Goal: Task Accomplishment & Management: Manage account settings

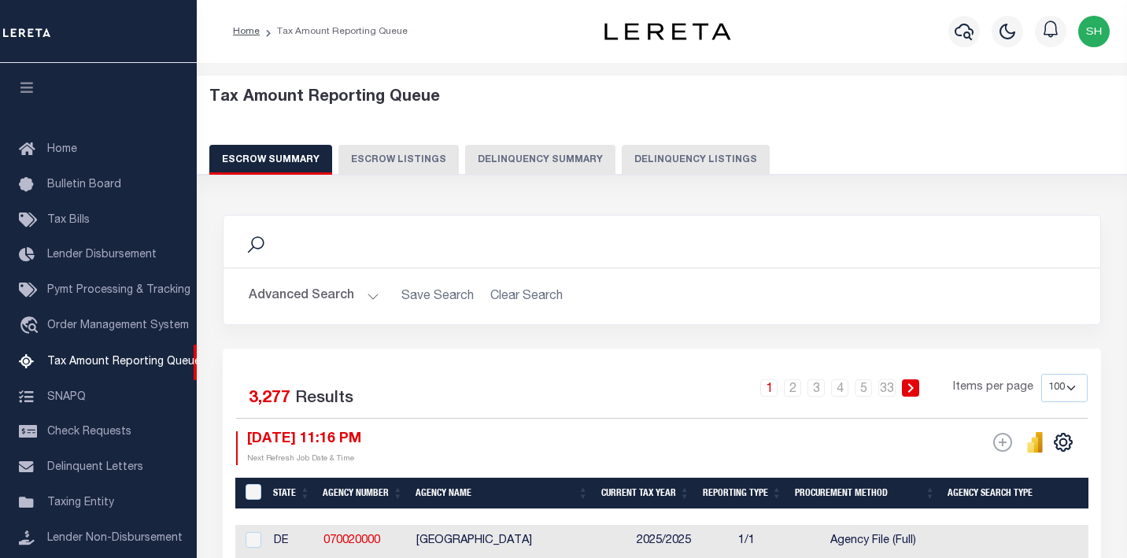
select select "100"
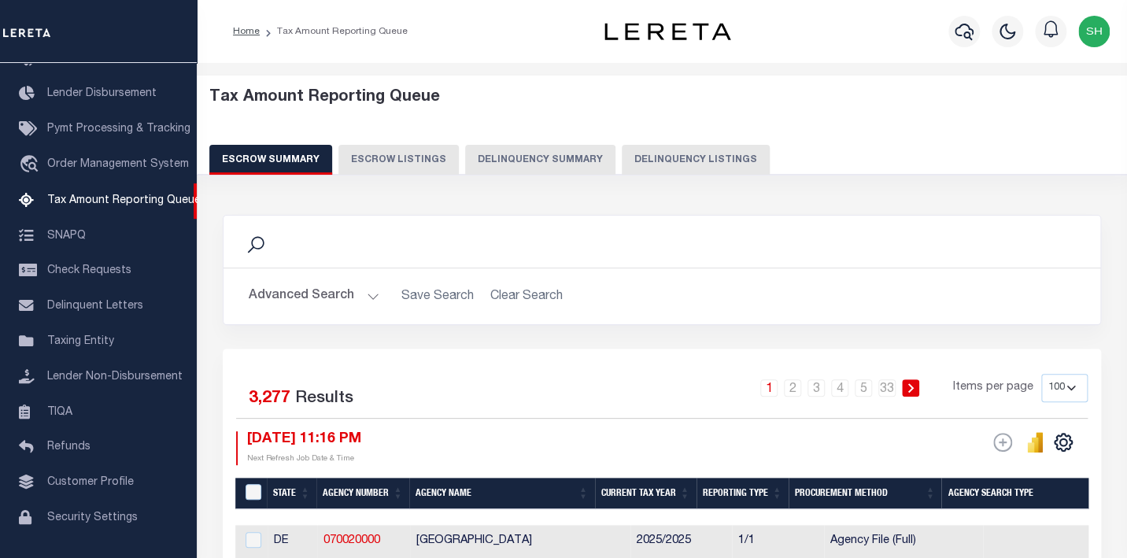
click at [294, 299] on button "Advanced Search" at bounding box center [314, 296] width 131 height 31
click at [672, 157] on button "Delinquency Listings" at bounding box center [696, 160] width 148 height 30
select select "100"
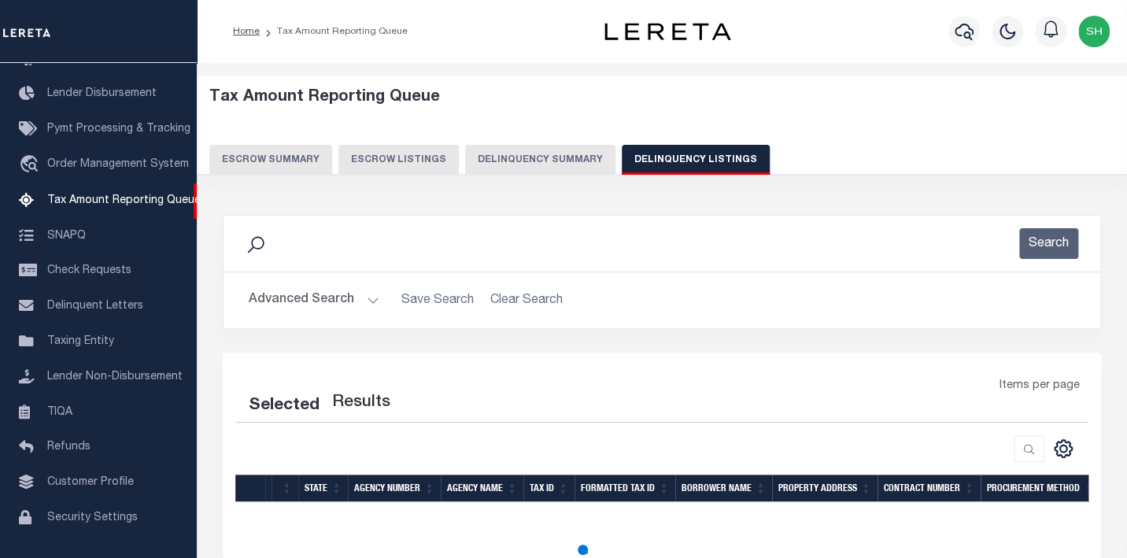
select select "100"
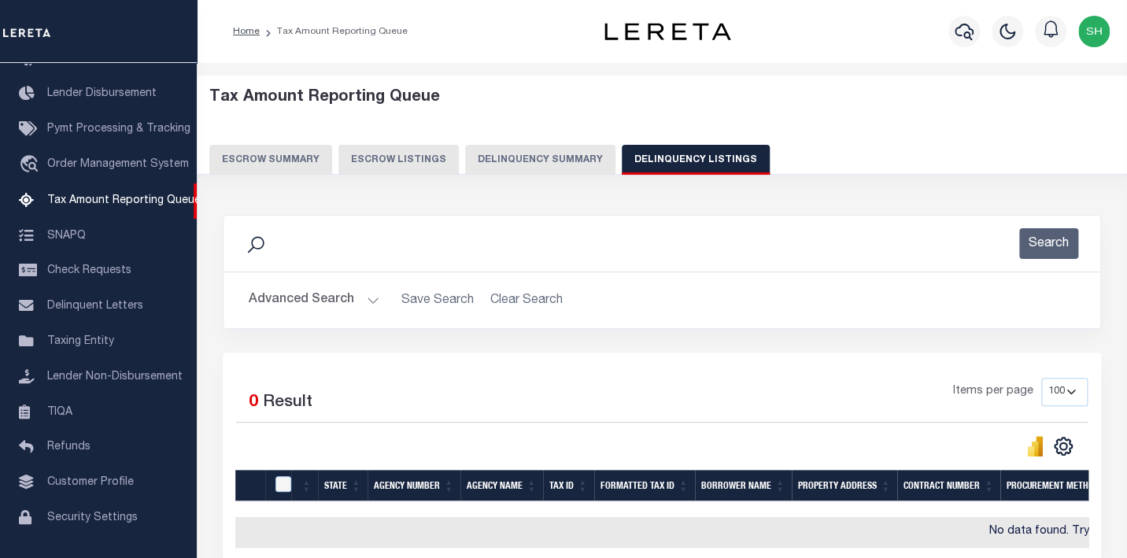
click at [311, 298] on button "Advanced Search" at bounding box center [314, 300] width 131 height 31
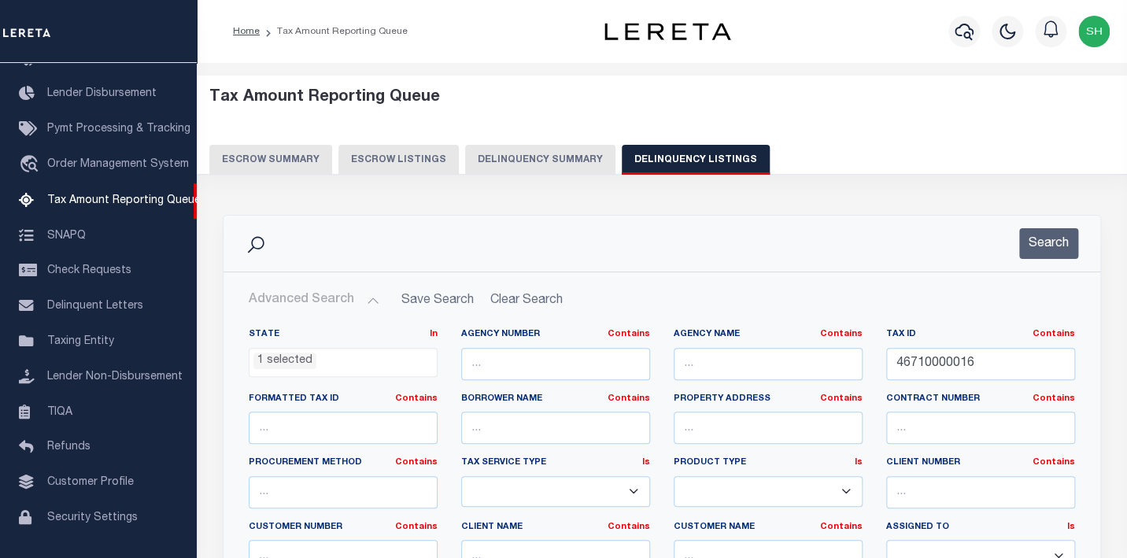
click at [327, 357] on ul "1 selected" at bounding box center [343, 359] width 187 height 21
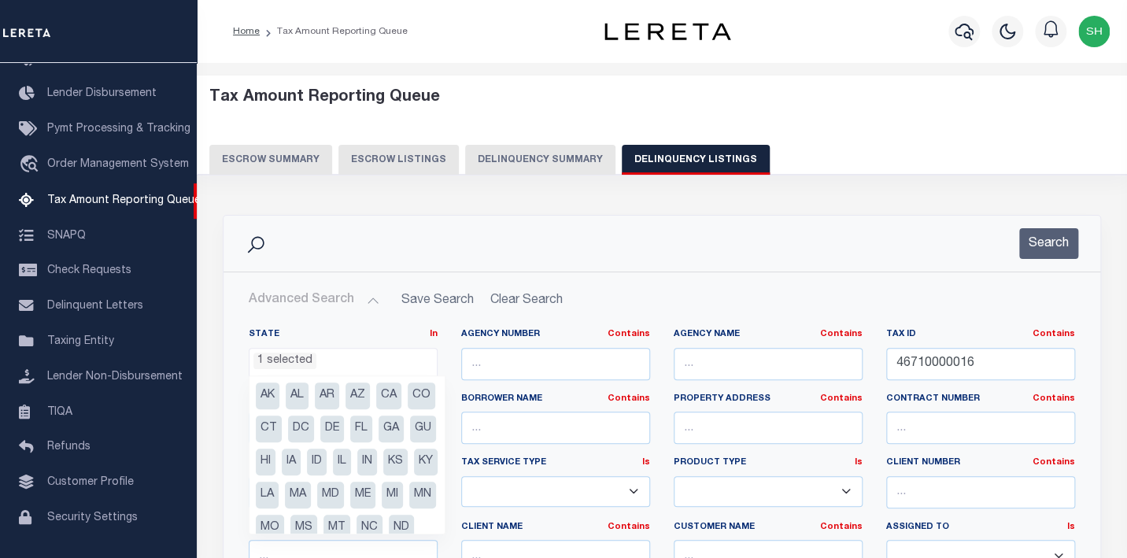
scroll to position [212, 0]
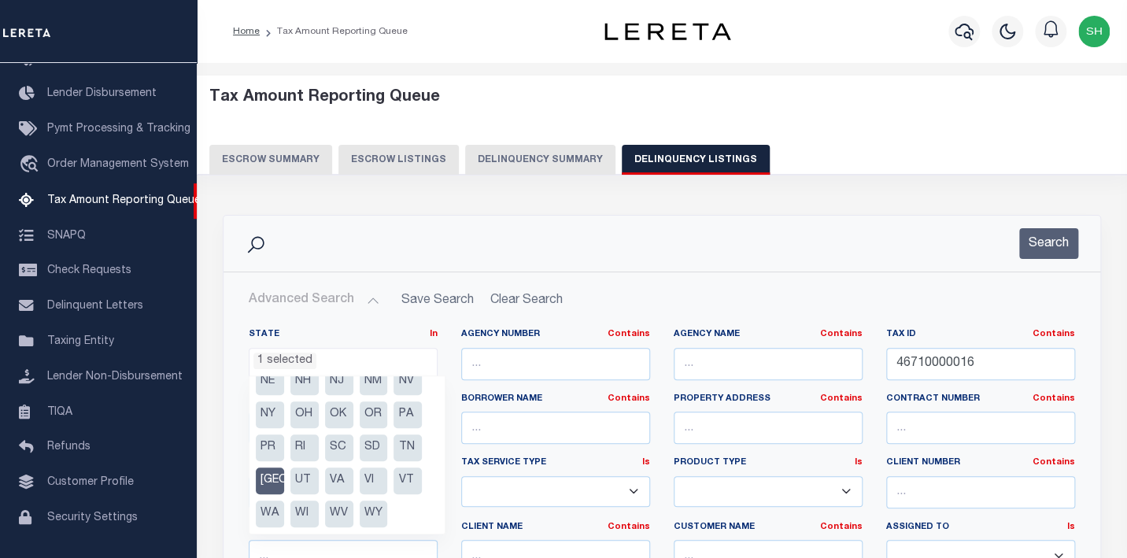
click at [267, 475] on li "TX" at bounding box center [270, 481] width 28 height 27
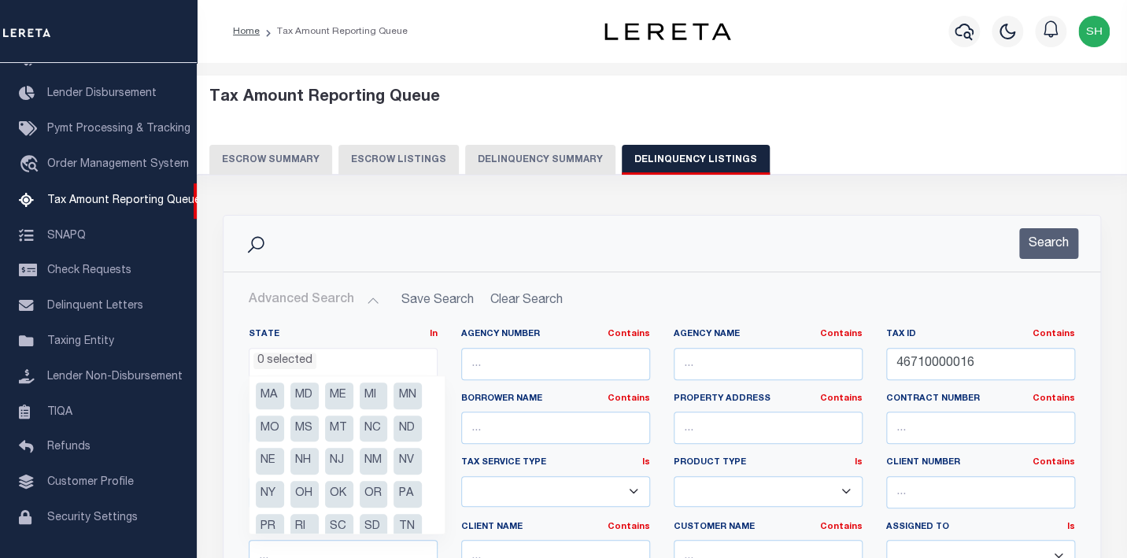
scroll to position [0, 0]
click at [412, 425] on li "FL" at bounding box center [408, 429] width 28 height 27
select select "FL"
click at [631, 269] on div "Search" at bounding box center [662, 244] width 877 height 56
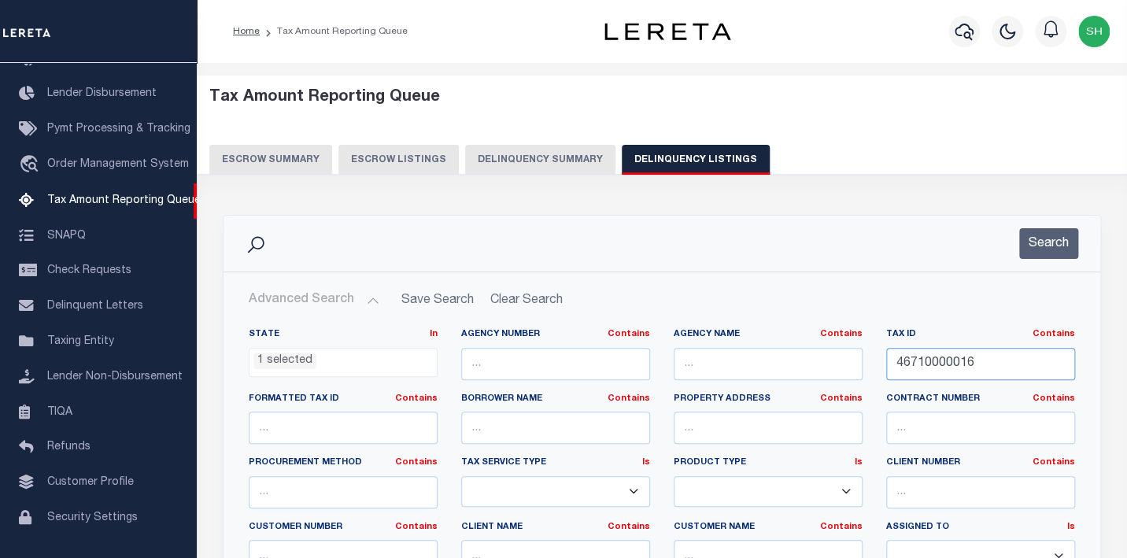
click at [886, 348] on input "46710000016" at bounding box center [980, 364] width 189 height 32
paste input "24034020002490"
click at [1056, 244] on button "Search" at bounding box center [1048, 243] width 59 height 31
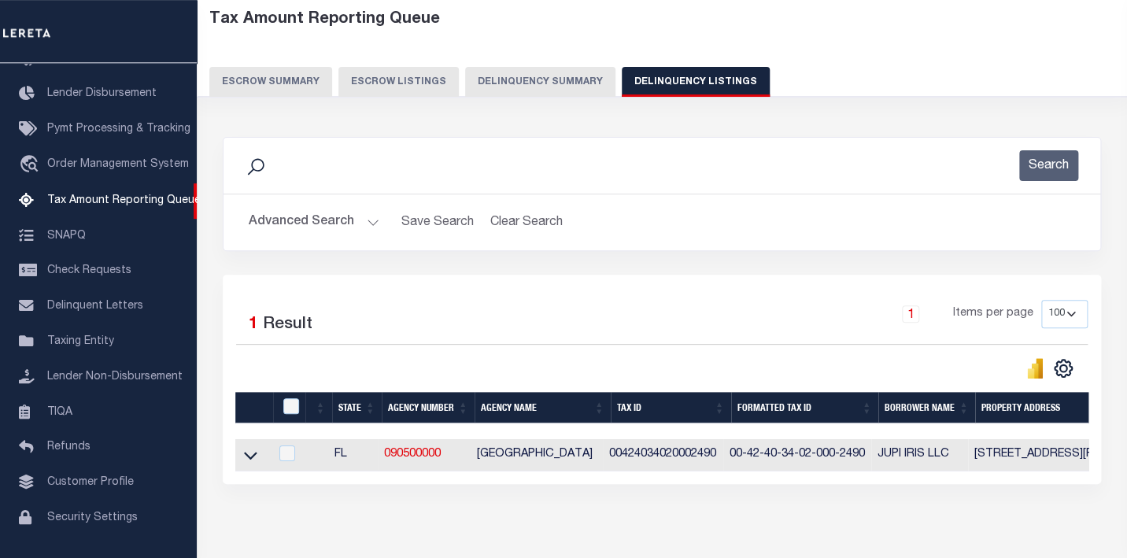
scroll to position [165, 0]
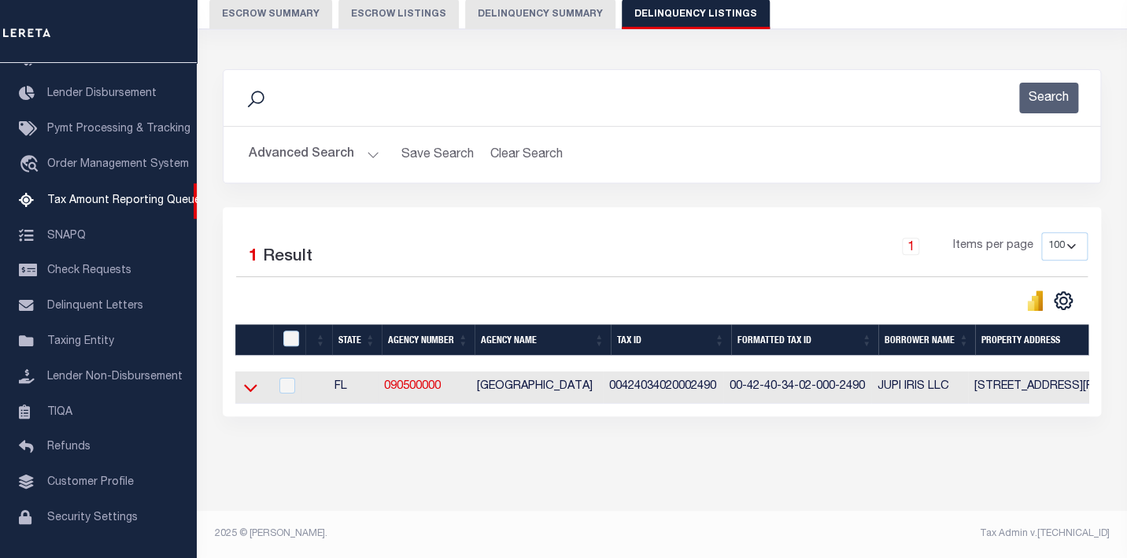
click at [250, 379] on icon at bounding box center [250, 387] width 13 height 17
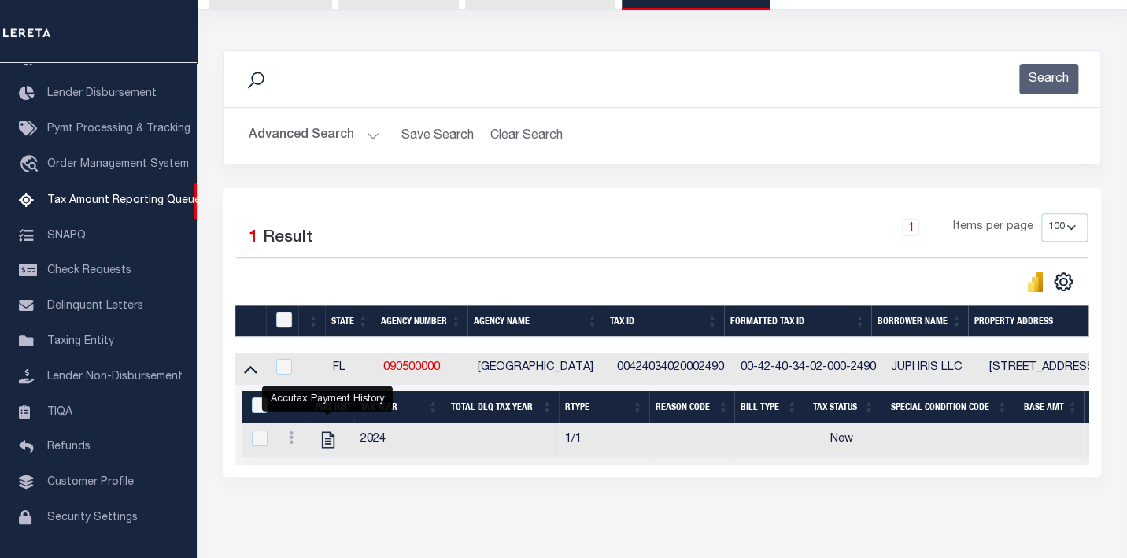
click at [309, 128] on button "Advanced Search" at bounding box center [314, 135] width 131 height 31
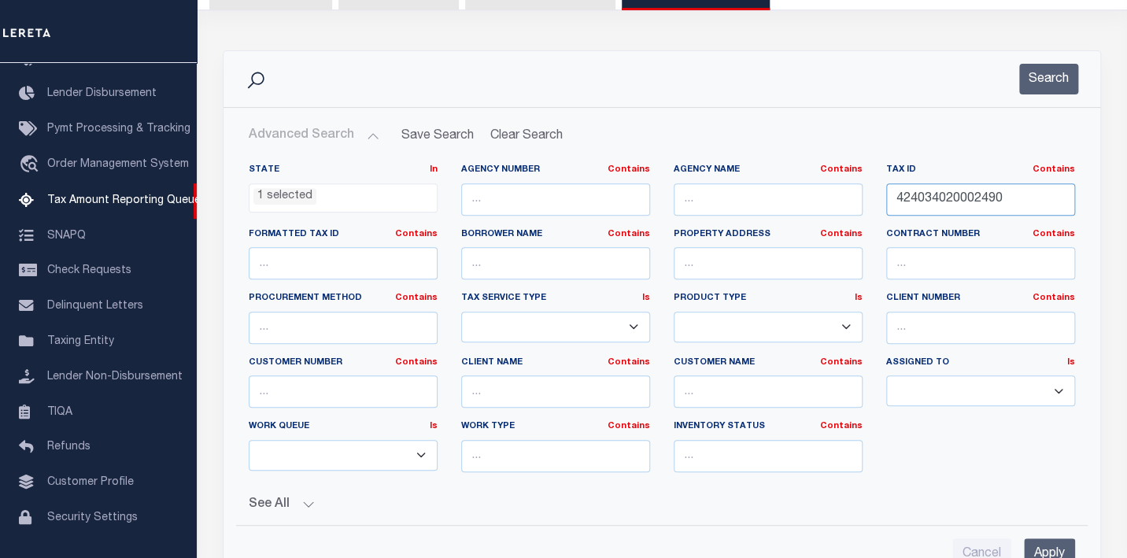
scroll to position [171, 0]
drag, startPoint x: 1011, startPoint y: 194, endPoint x: 718, endPoint y: 194, distance: 292.9
click at [886, 194] on input "424034020002490" at bounding box center [980, 199] width 189 height 32
paste input "30-4013-017-023"
click at [1042, 87] on button "Search" at bounding box center [1048, 79] width 59 height 31
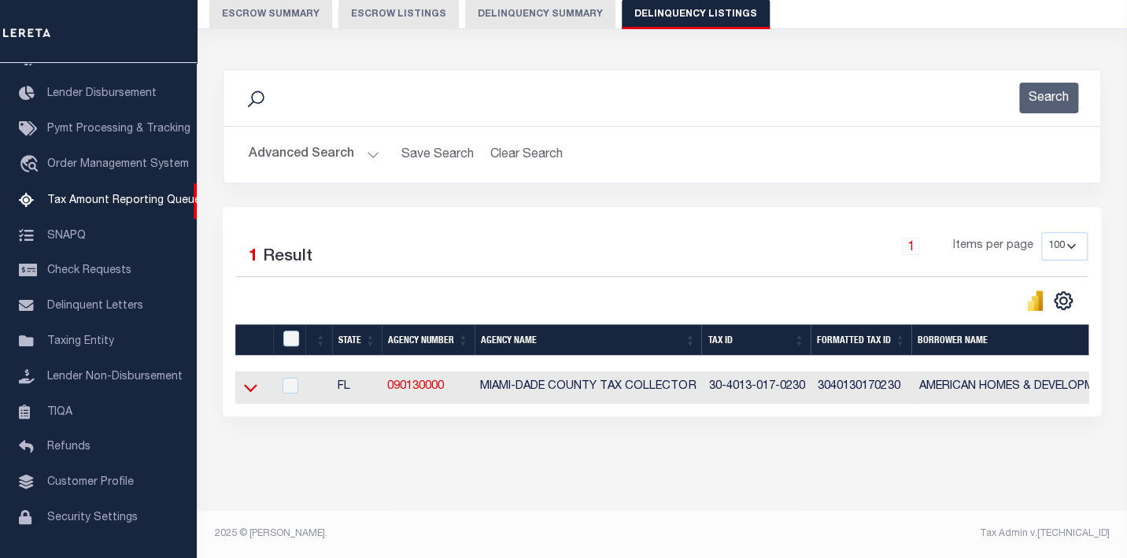
click at [247, 379] on icon at bounding box center [250, 387] width 13 height 17
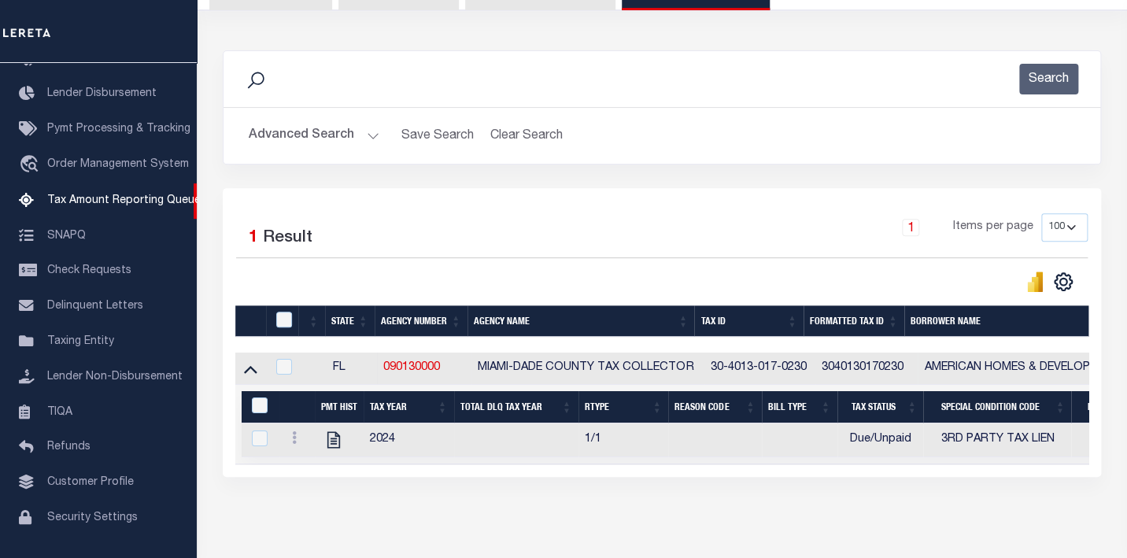
click at [303, 134] on button "Advanced Search" at bounding box center [314, 135] width 131 height 31
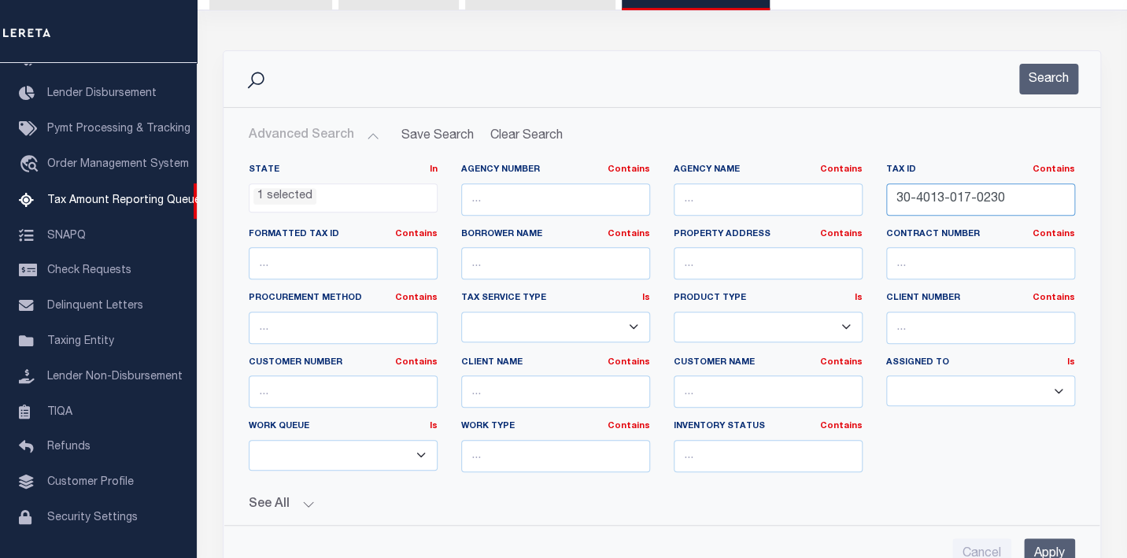
drag, startPoint x: 1012, startPoint y: 199, endPoint x: 805, endPoint y: 208, distance: 207.2
click at [805, 208] on div "State In In AK AL AR AZ CA CO CT DC DE FL GA GU HI IA ID IL IN KS KY LA MA MD M…" at bounding box center [662, 324] width 850 height 321
paste input "36-6008-001-021"
drag, startPoint x: 1046, startPoint y: 201, endPoint x: 722, endPoint y: 218, distance: 324.8
click at [886, 216] on input "30-436-6008-001-0210" at bounding box center [980, 199] width 189 height 32
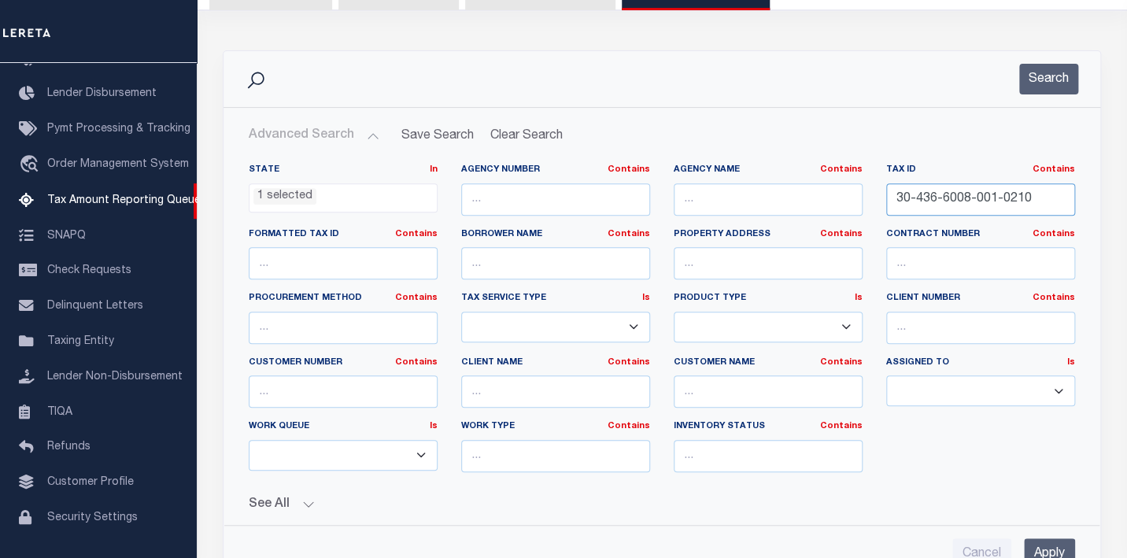
paste input "text"
type input "36-6008-001-0210"
click at [1058, 65] on button "Search" at bounding box center [1048, 79] width 59 height 31
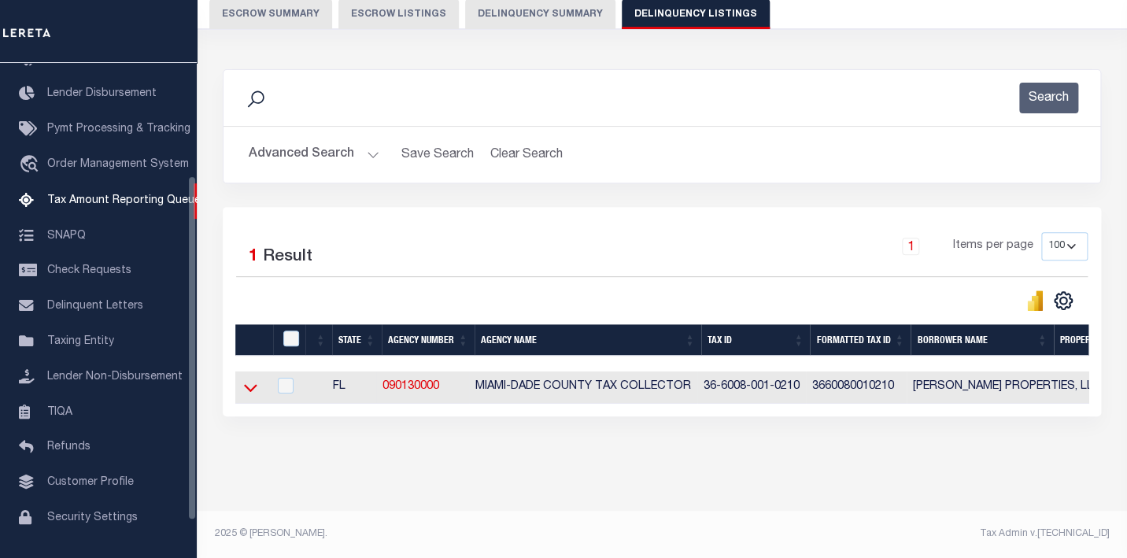
click at [250, 379] on icon at bounding box center [250, 387] width 13 height 17
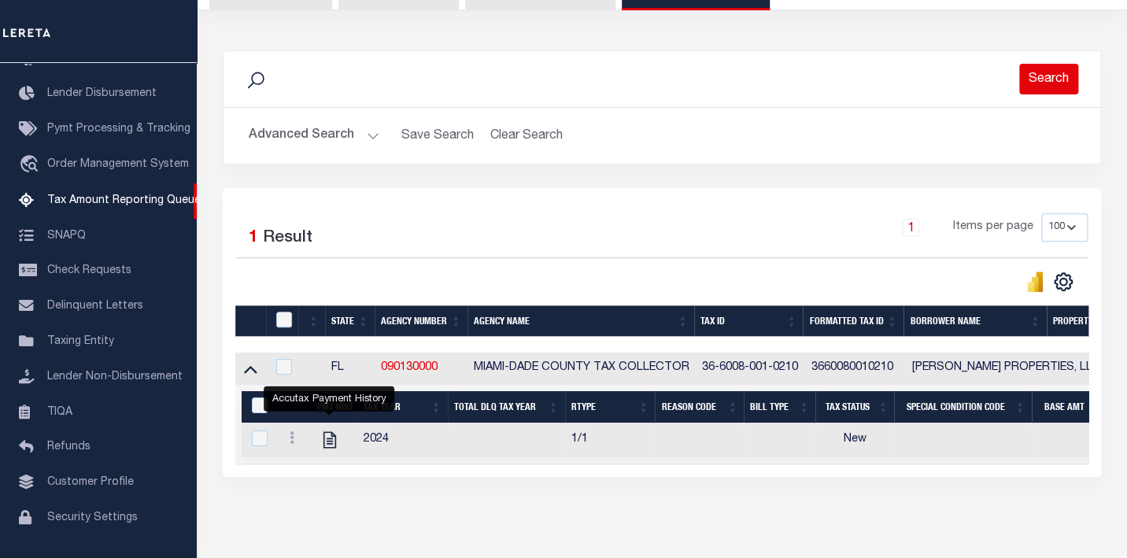
click at [1037, 81] on button "Search" at bounding box center [1048, 79] width 59 height 31
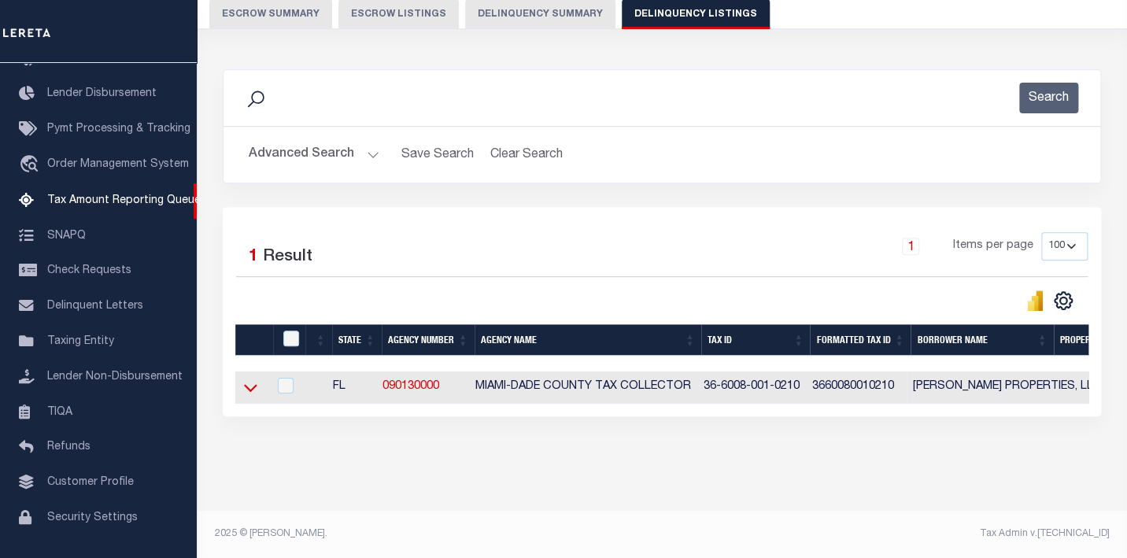
click at [252, 379] on icon at bounding box center [250, 387] width 13 height 17
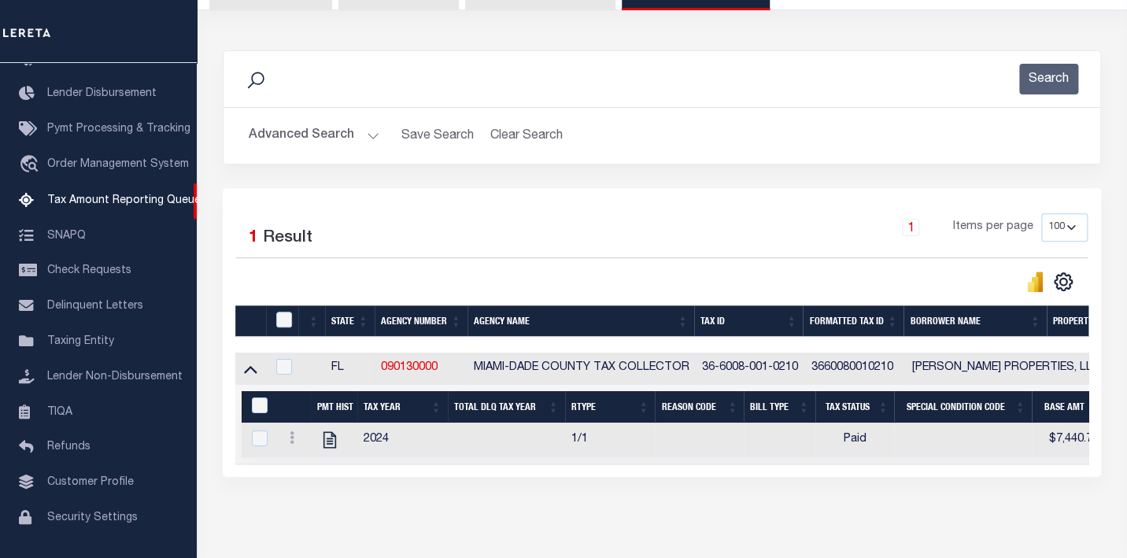
click at [294, 366] on td at bounding box center [282, 369] width 32 height 32
checkbox input "true"
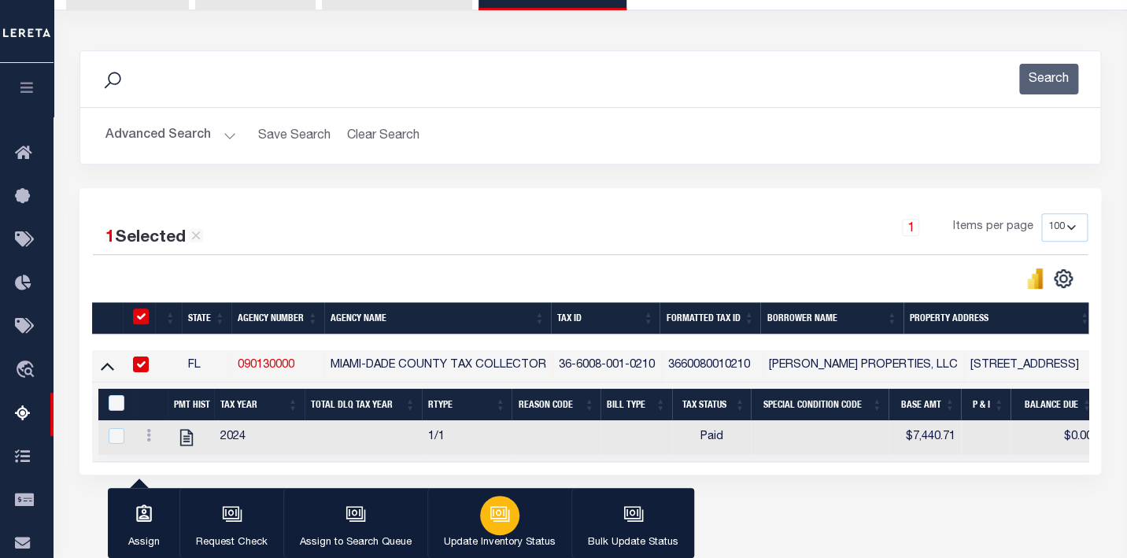
click at [498, 498] on div "button" at bounding box center [499, 515] width 39 height 39
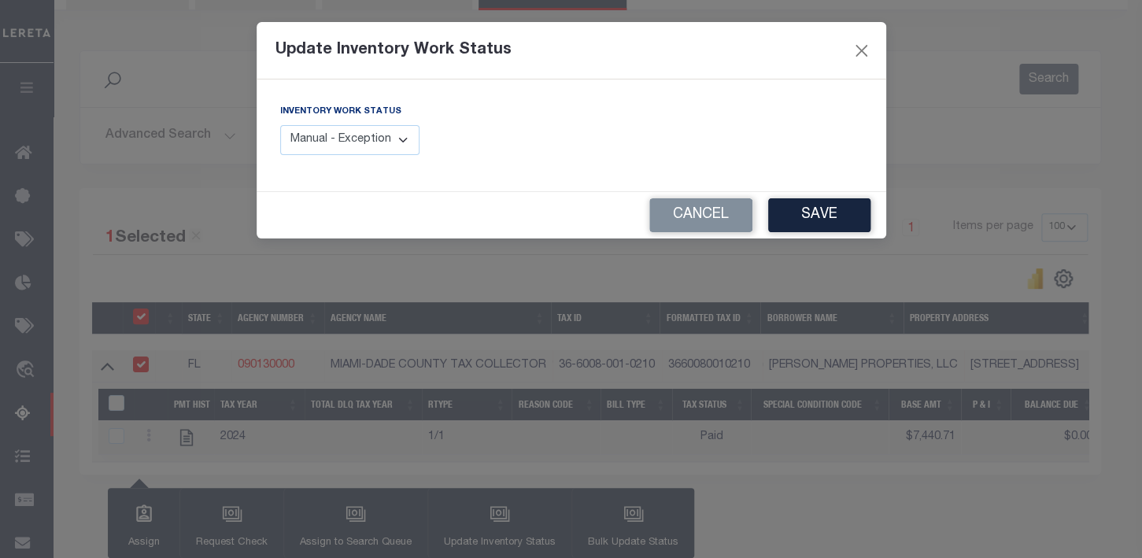
click at [280, 125] on select "Manual - Exception Pended - Awaiting Search Late Add Exception Completed" at bounding box center [350, 140] width 140 height 31
select select "4"
click option "Completed" at bounding box center [0, 0] width 0 height 0
click at [801, 220] on button "Save" at bounding box center [819, 215] width 102 height 34
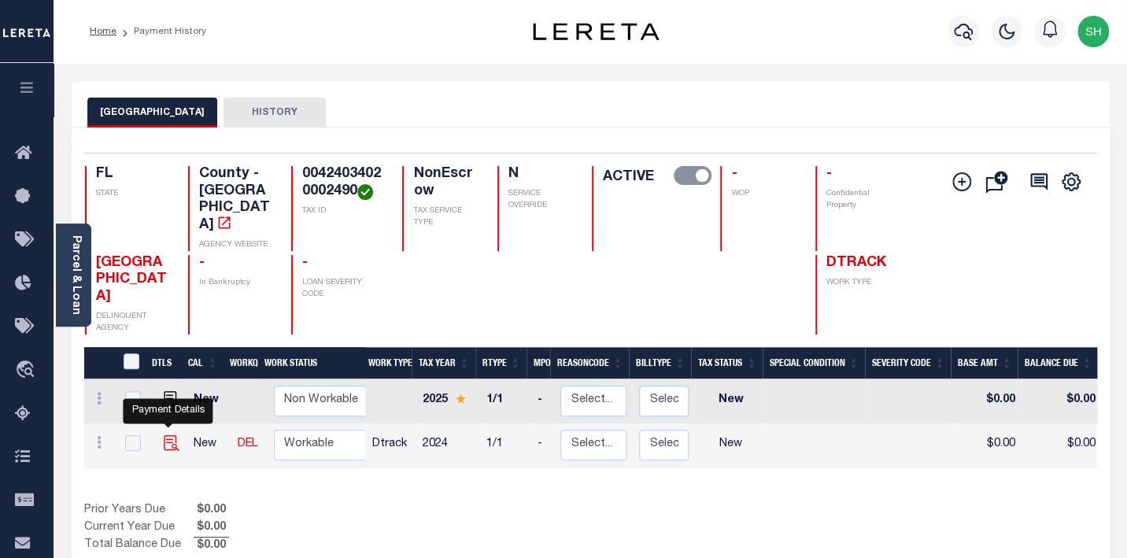
click at [164, 435] on img "" at bounding box center [172, 443] width 16 height 16
checkbox input "true"
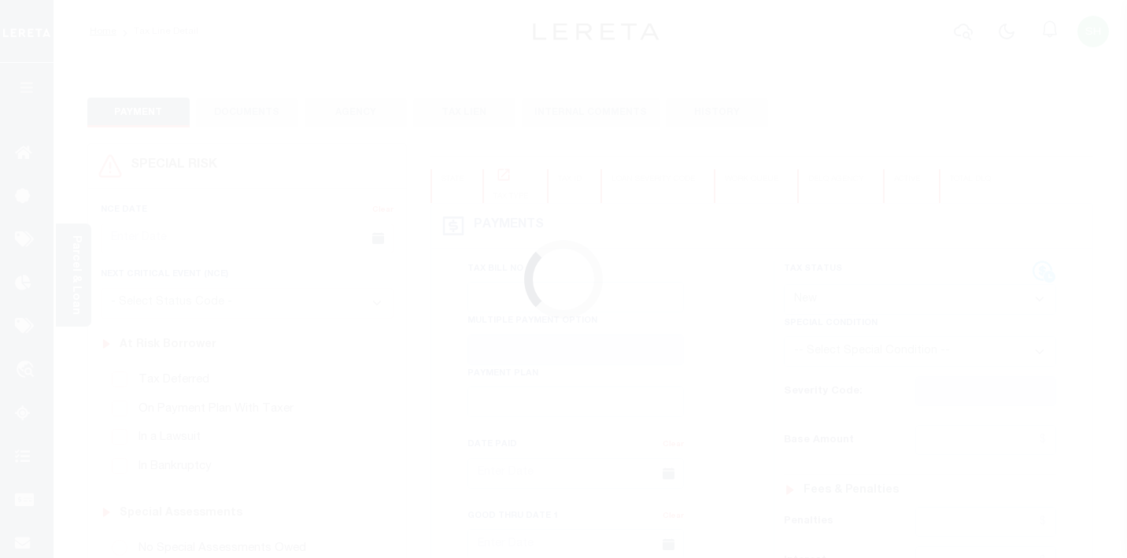
select select "NW2"
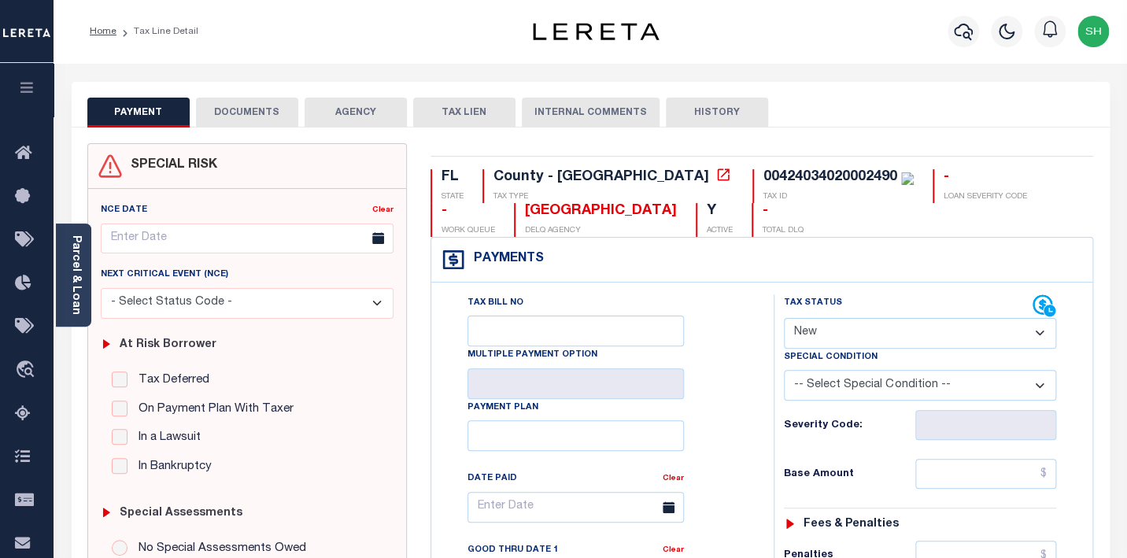
click at [764, 175] on div "00424034020002490" at bounding box center [831, 177] width 134 height 14
copy div "00424034020002490"
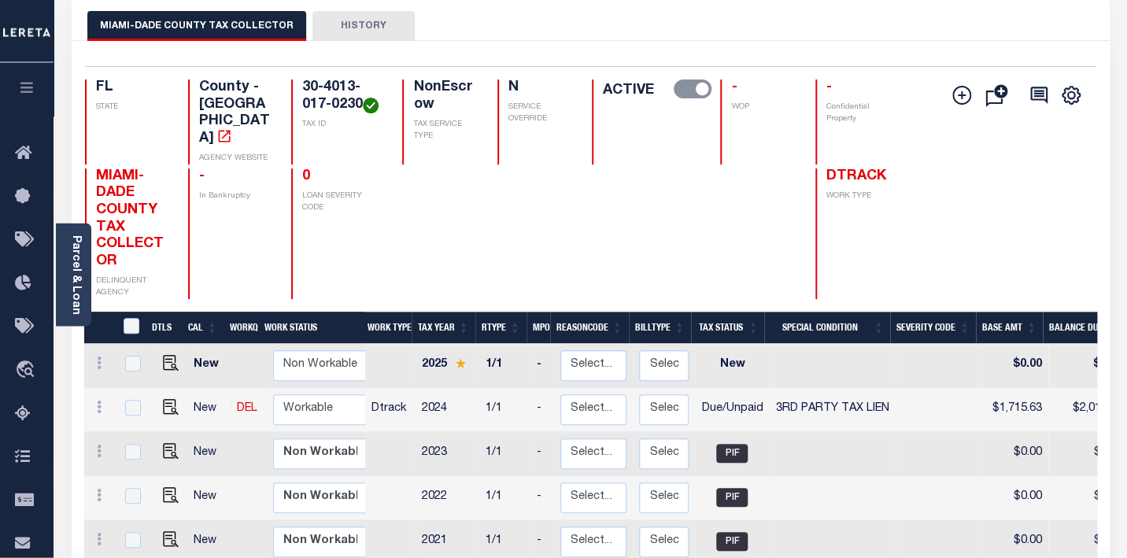
scroll to position [84, 0]
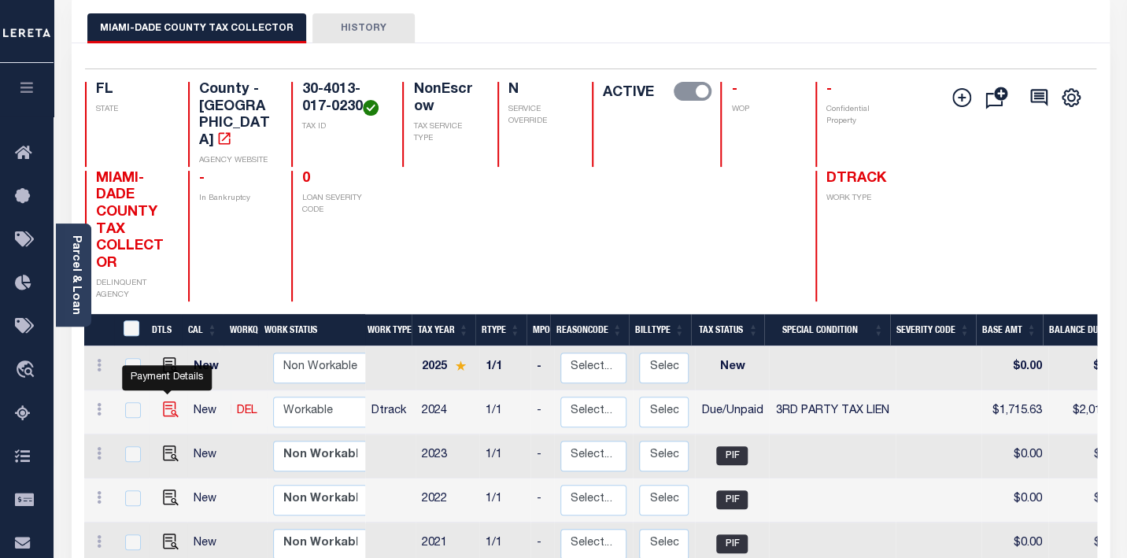
click at [163, 401] on img "" at bounding box center [171, 409] width 16 height 16
checkbox input "true"
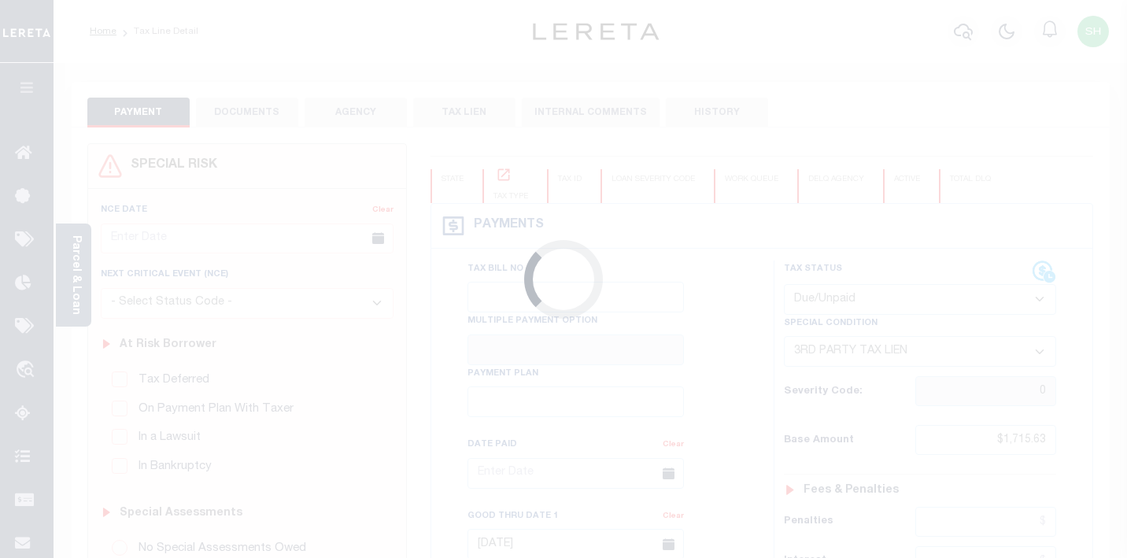
select select "DUE"
select select "20"
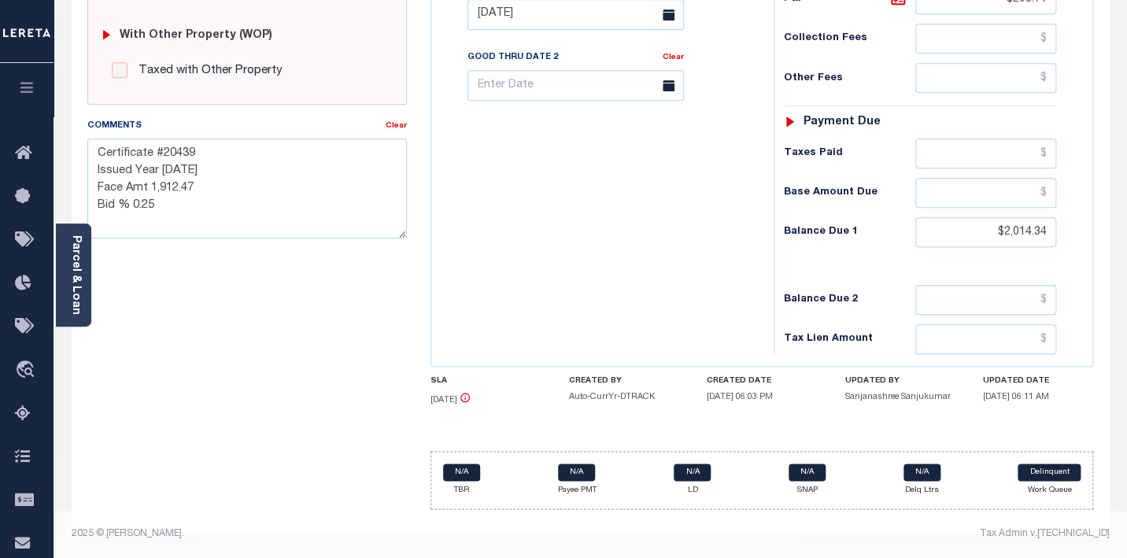
scroll to position [390, 0]
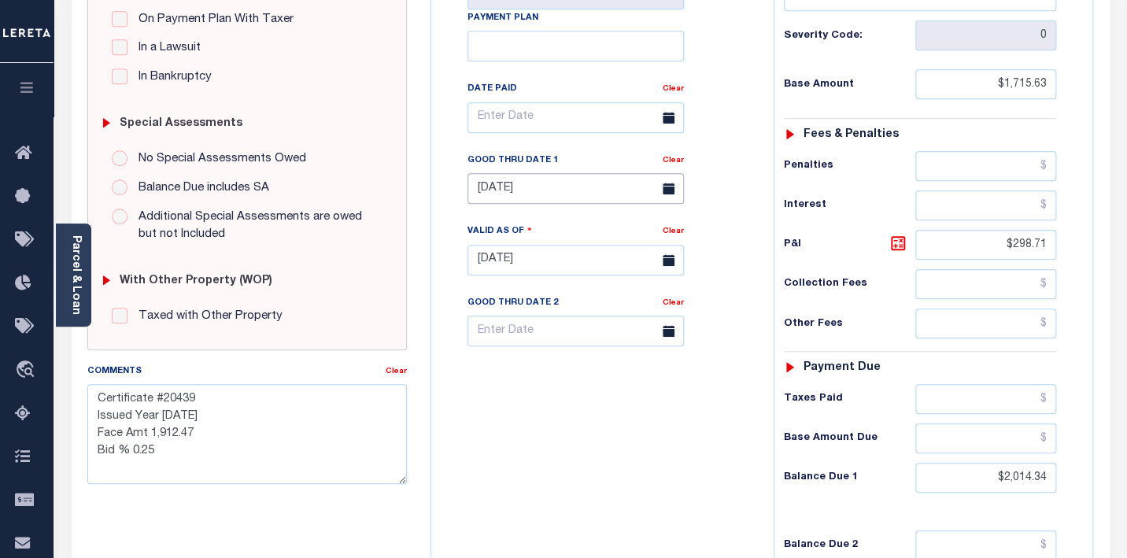
click at [508, 185] on input "06/30/2025" at bounding box center [576, 188] width 216 height 31
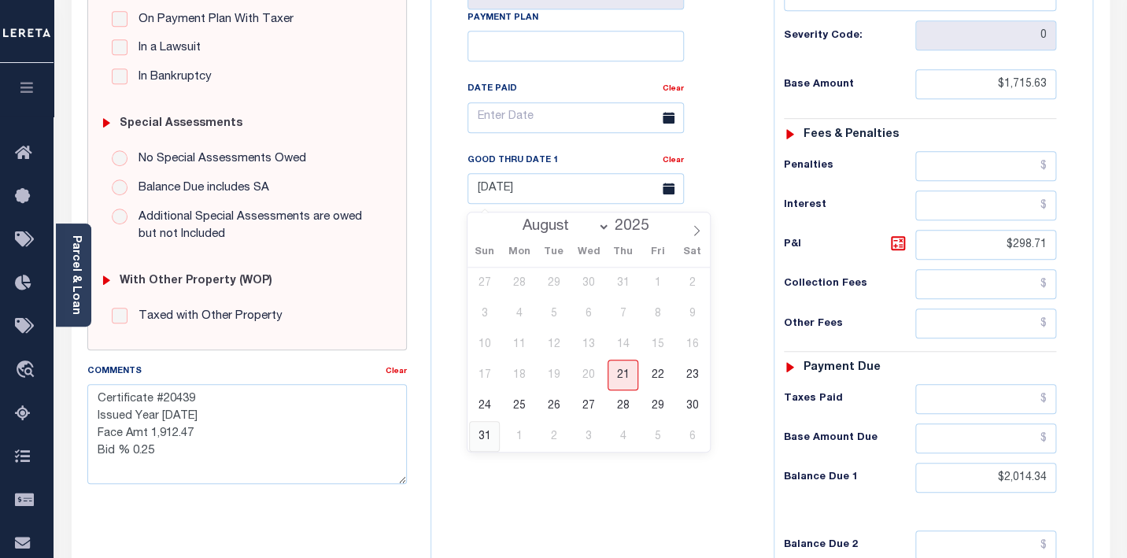
click at [483, 436] on span "31" at bounding box center [484, 436] width 31 height 31
type input "08/31/2025"
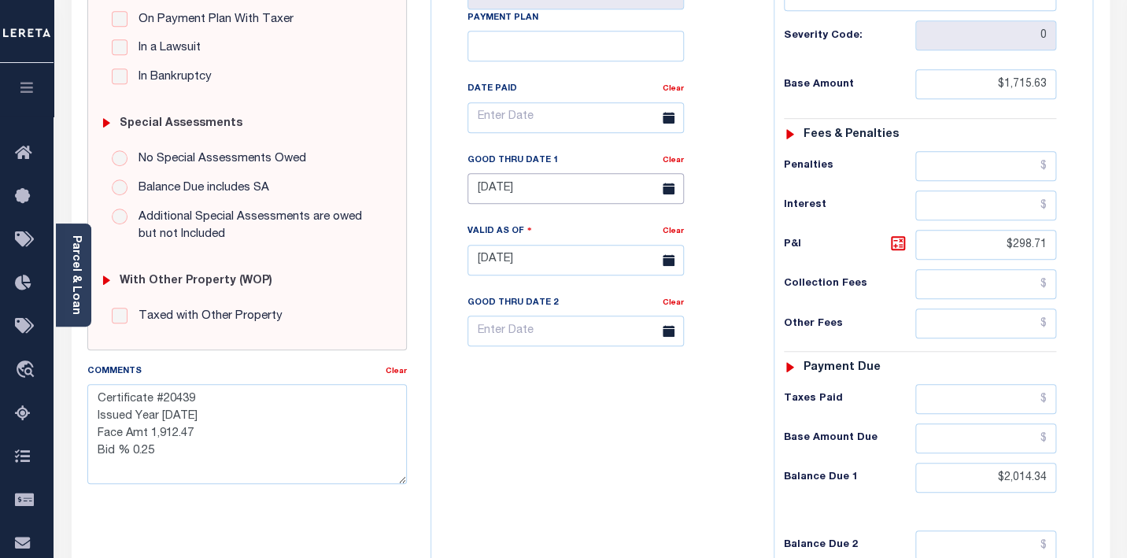
type input "08/21/2025"
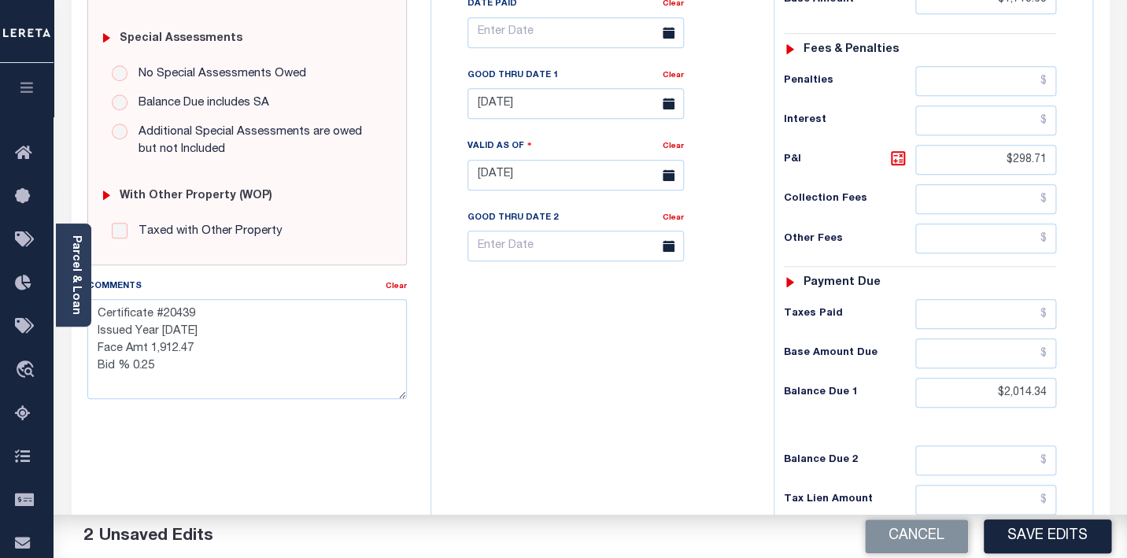
scroll to position [137, 0]
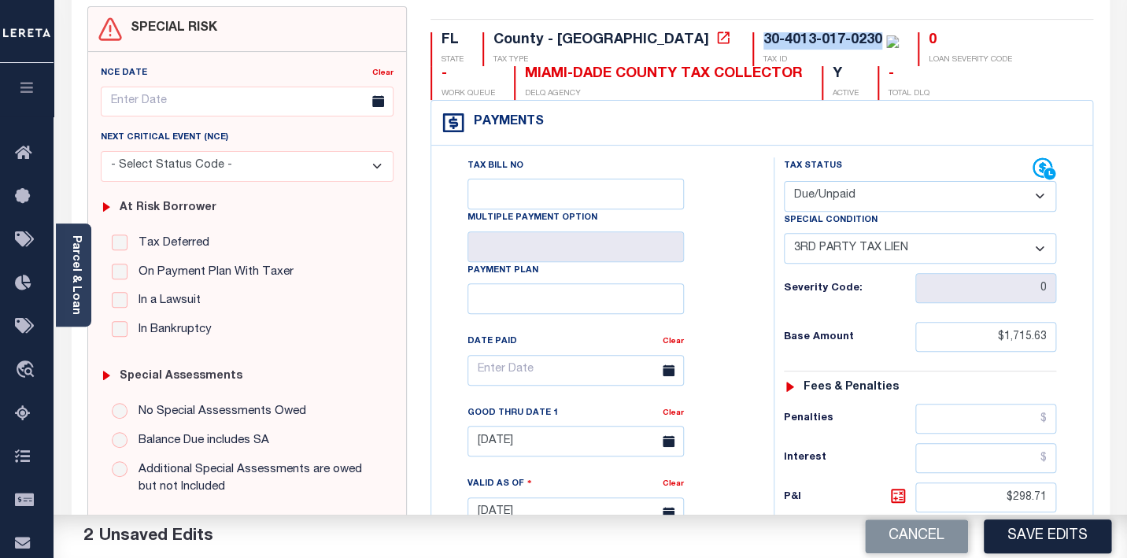
drag, startPoint x: 623, startPoint y: 38, endPoint x: 745, endPoint y: 36, distance: 122.0
click at [753, 36] on div "30-4013-017-0230 TAX ID" at bounding box center [826, 49] width 146 height 34
copy div "30-4013-017-0230"
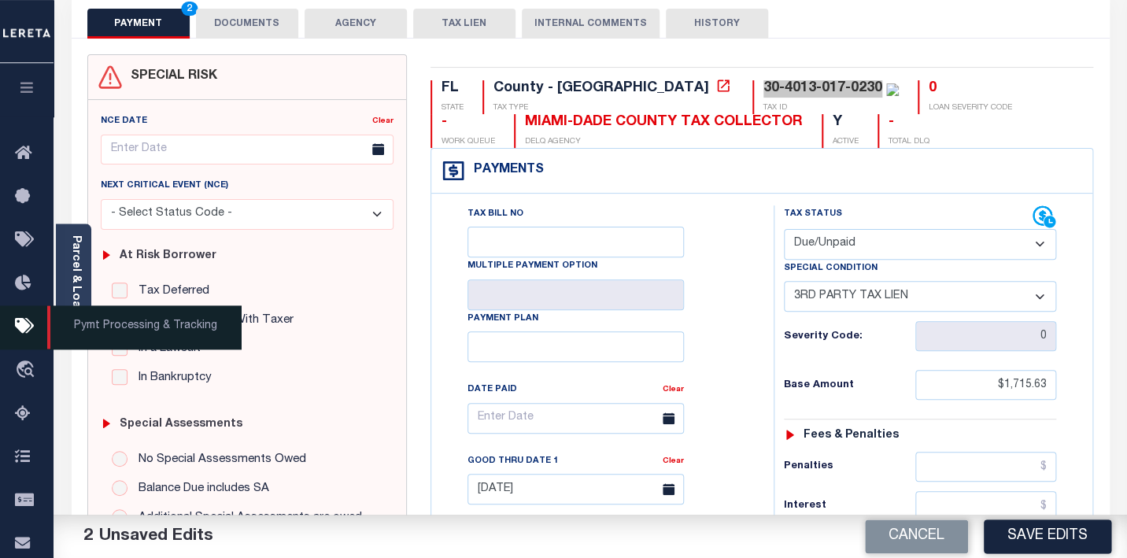
scroll to position [53, 0]
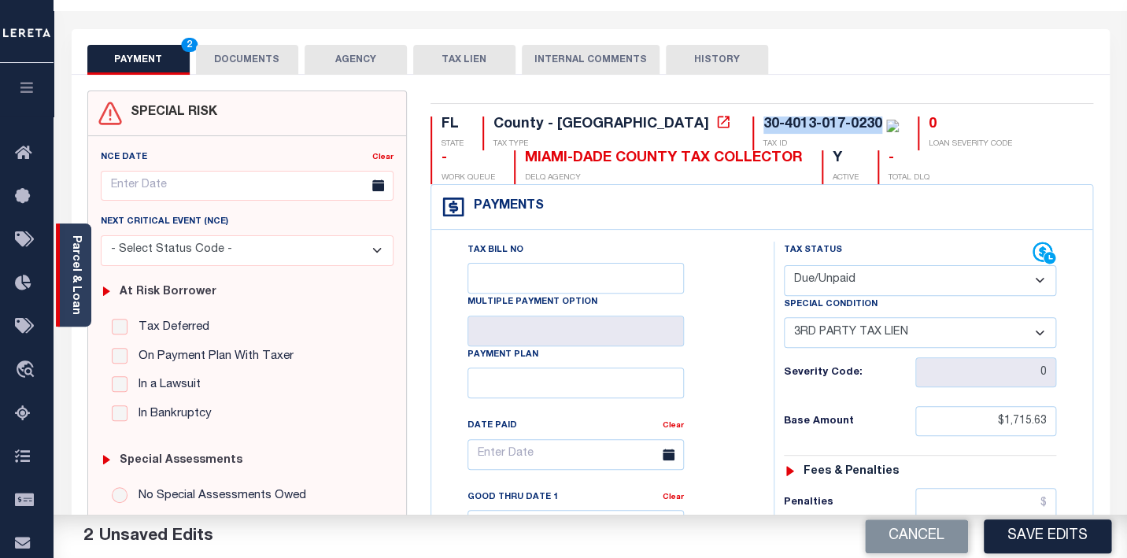
click at [78, 257] on link "Parcel & Loan" at bounding box center [75, 275] width 11 height 80
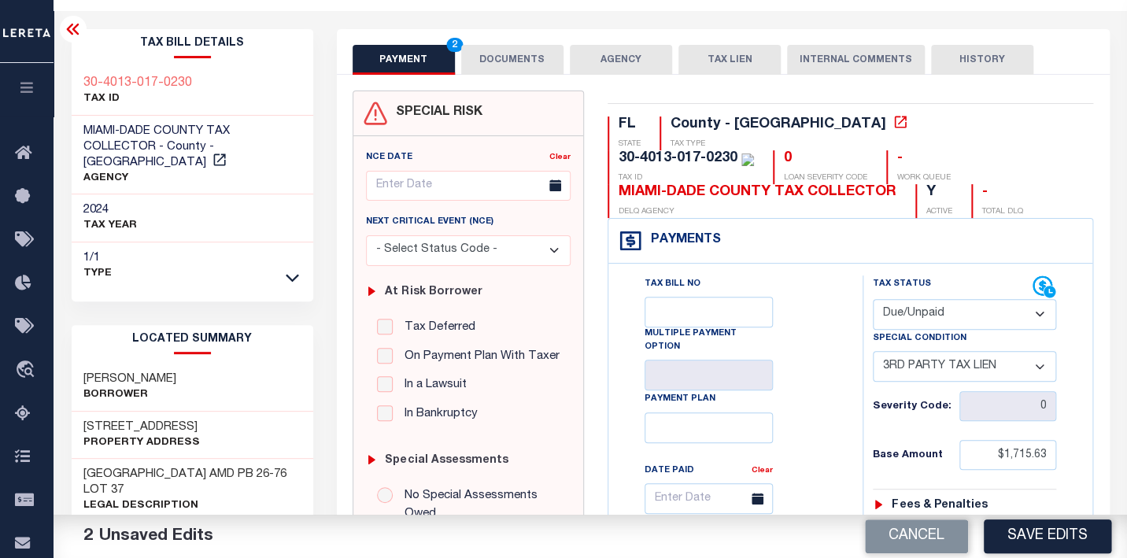
click at [83, 63] on div "Tax Bill Details 30-4013-017-0230 TAX ID MIAMI-DADE COUNTY TAX COLLECTOR - Coun…" at bounding box center [193, 159] width 242 height 260
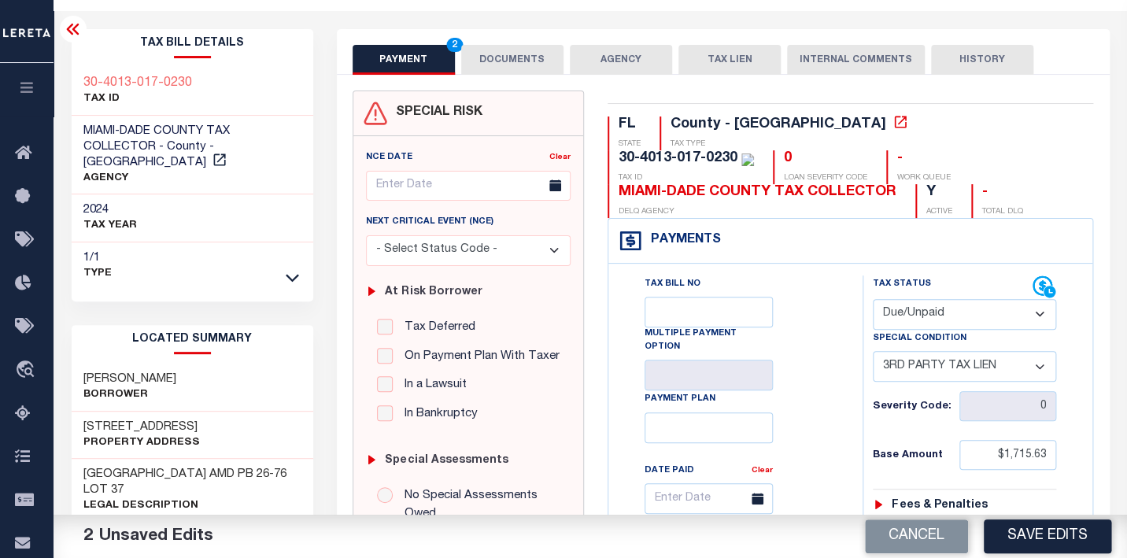
click at [83, 63] on div "Tax Bill Details 30-4013-017-0230 TAX ID MIAMI-DADE COUNTY TAX COLLECTOR - Coun…" at bounding box center [193, 159] width 242 height 260
drag, startPoint x: 804, startPoint y: 123, endPoint x: 923, endPoint y: 123, distance: 119.7
click at [754, 150] on div "30-4013-017-0230" at bounding box center [686, 158] width 135 height 17
copy div "30-4013-017-0230"
drag, startPoint x: 80, startPoint y: 130, endPoint x: 150, endPoint y: 141, distance: 71.7
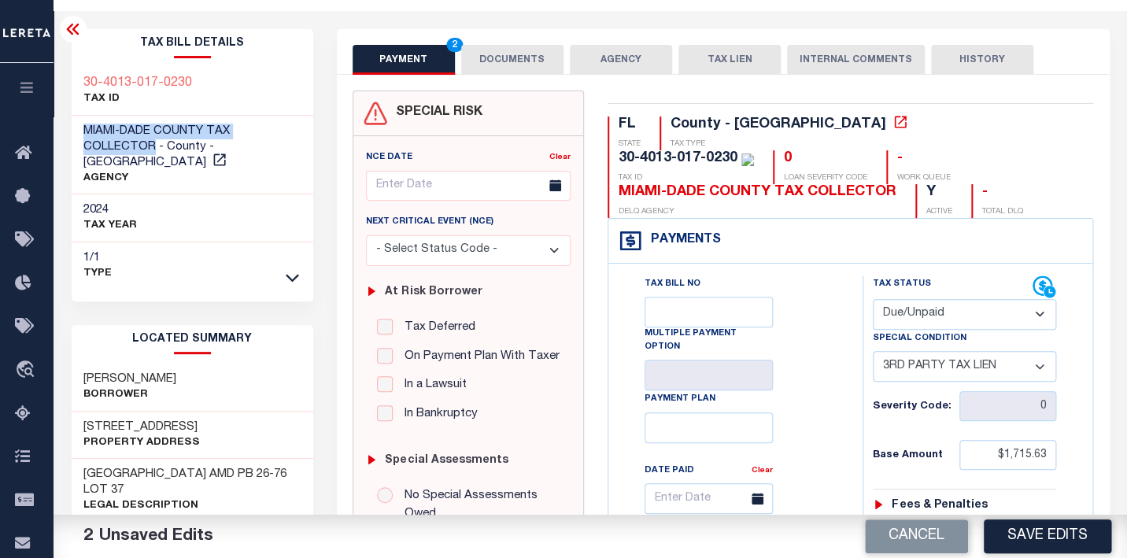
click at [150, 141] on div "MIAMI-DADE COUNTY TAX COLLECTOR - County - FL AGENCY" at bounding box center [193, 156] width 242 height 80
copy span "MIAMI-DADE COUNTY TAX COLLECTOR"
click at [1045, 535] on button "Save Edits" at bounding box center [1048, 537] width 128 height 34
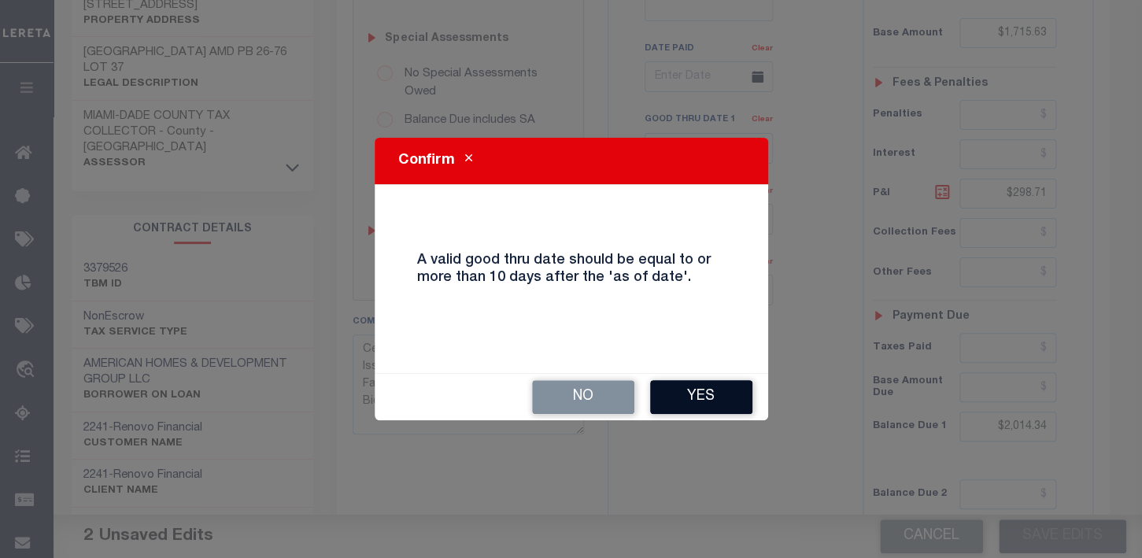
click at [710, 398] on button "Yes" at bounding box center [701, 397] width 102 height 34
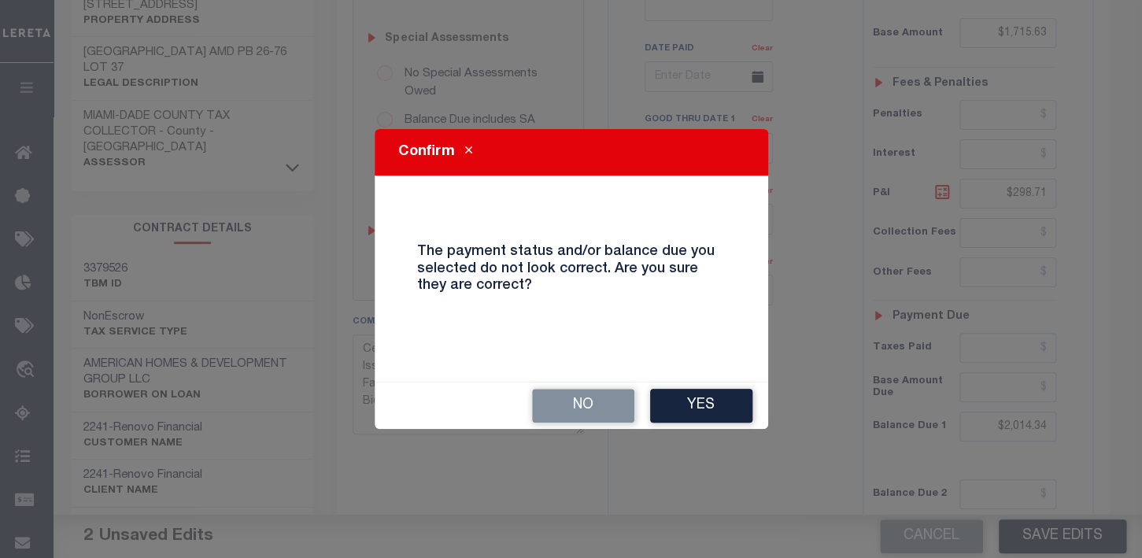
click at [710, 398] on button "Yes" at bounding box center [701, 406] width 102 height 34
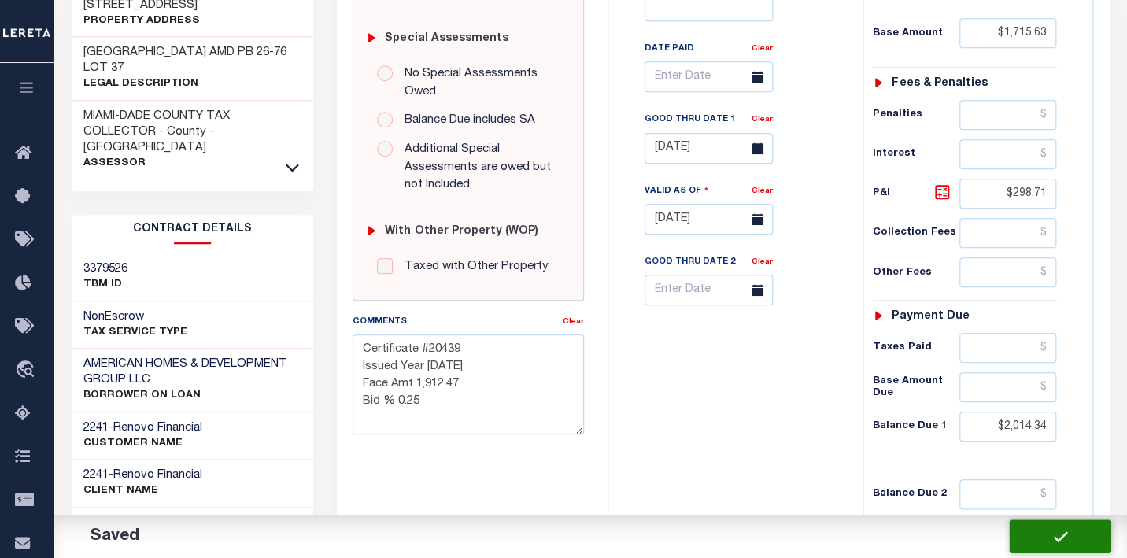
checkbox input "false"
type textarea "Certificate #20439 Issued Year 2025 Face Amt 1,912.47 Bid % 0.25"
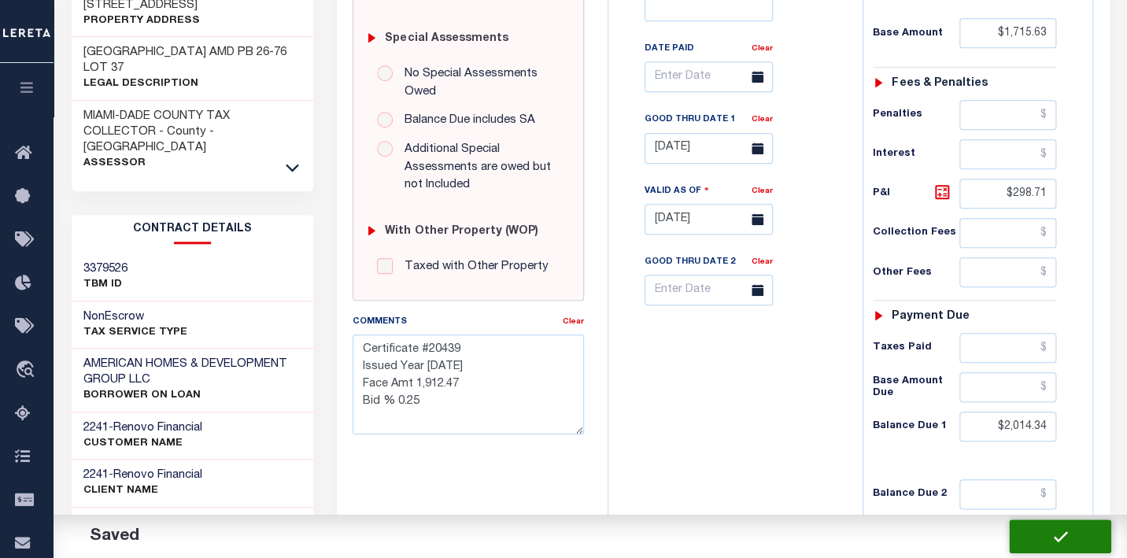
type input "$1,715.63"
type input "$298.71"
type input "$2,014.34"
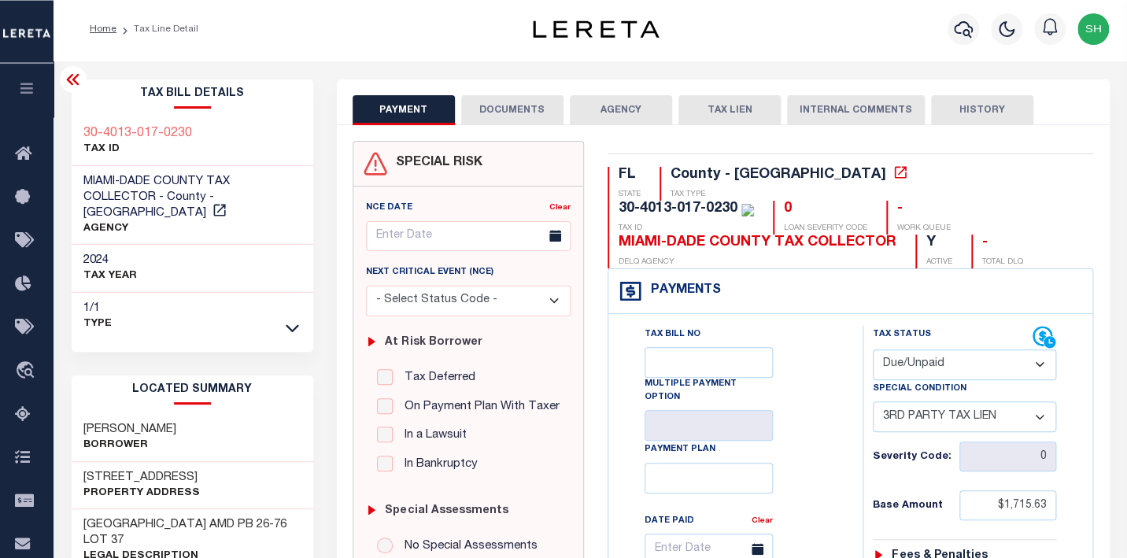
scroll to position [0, 0]
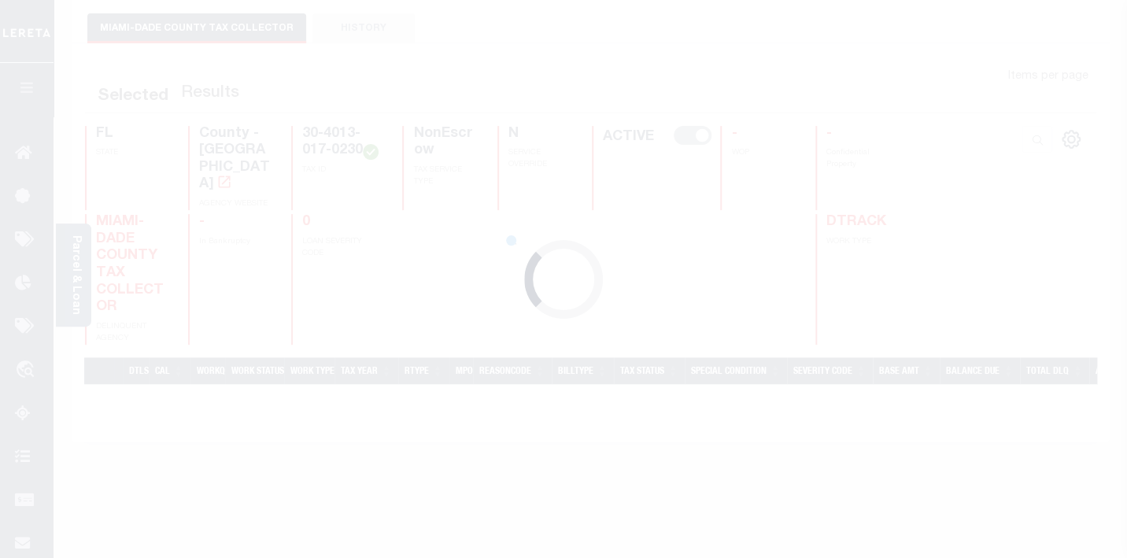
scroll to position [84, 0]
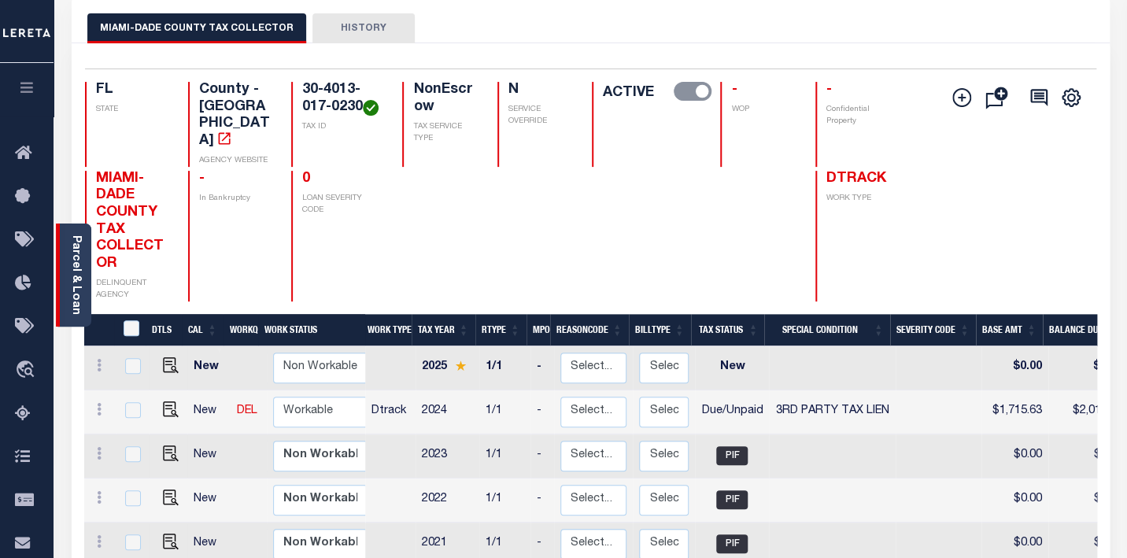
click at [70, 257] on link "Parcel & Loan" at bounding box center [75, 275] width 11 height 80
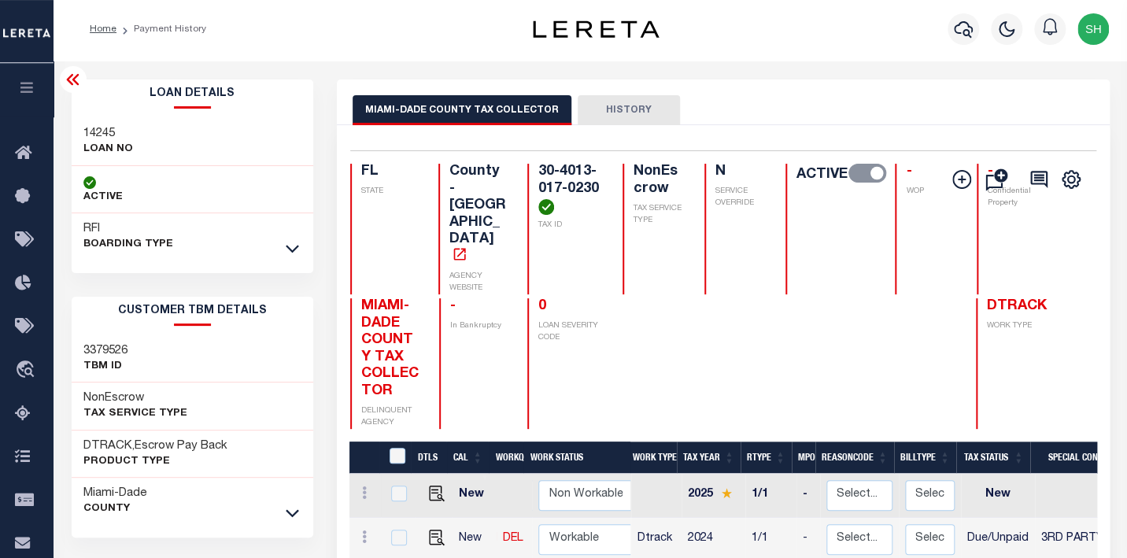
scroll to position [0, 0]
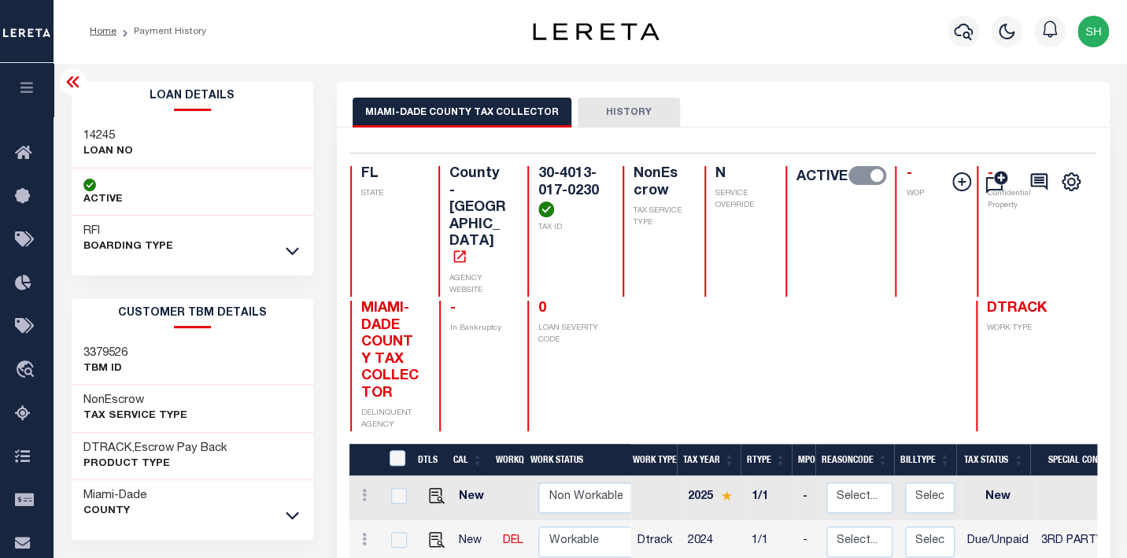
click at [86, 135] on h3 "14245" at bounding box center [108, 136] width 50 height 16
copy h3 "14245"
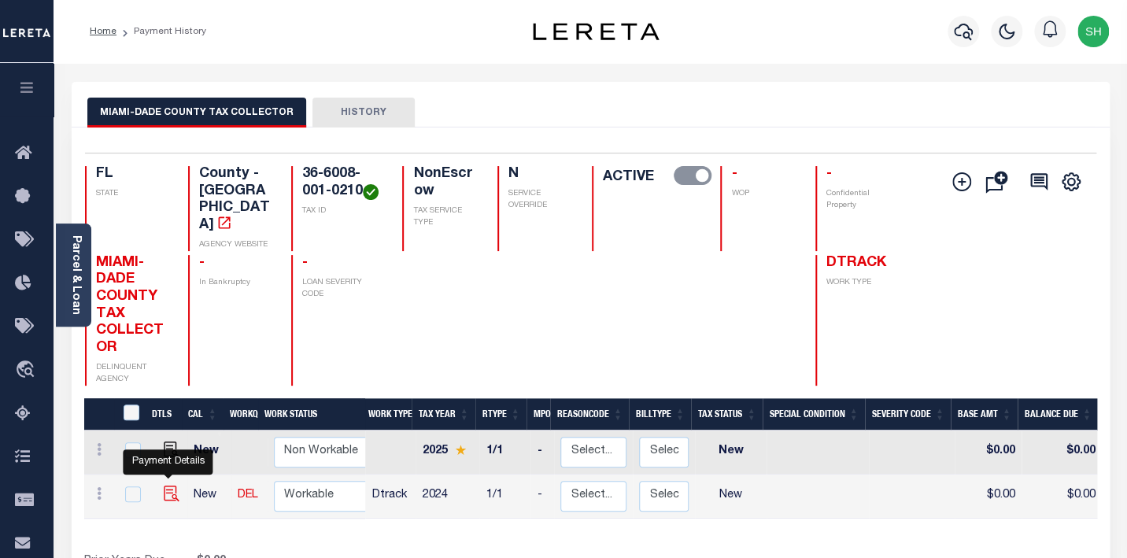
click at [165, 486] on img "" at bounding box center [172, 494] width 16 height 16
checkbox input "true"
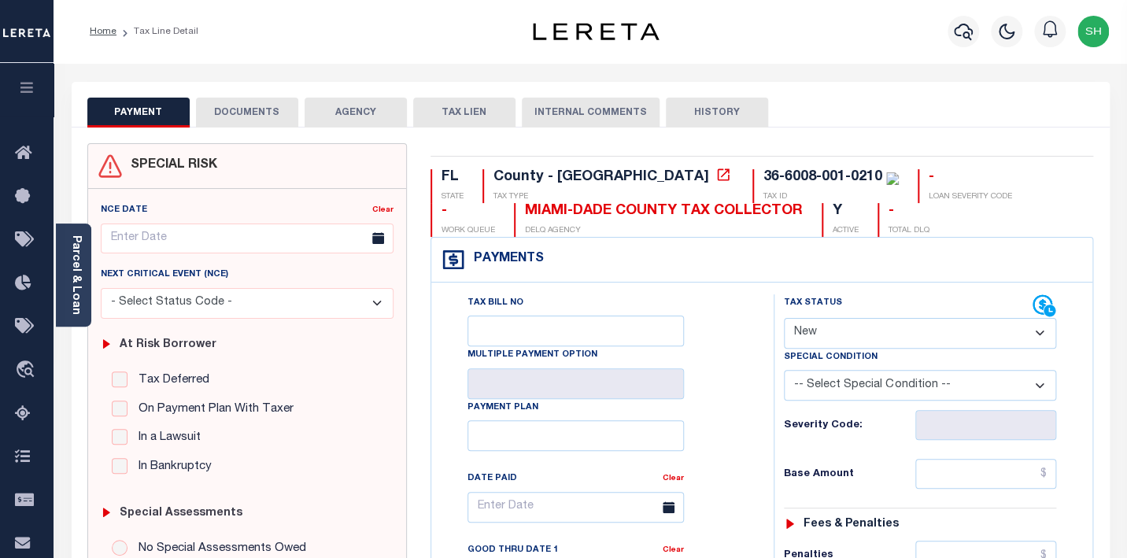
select select "PYD"
click option "Paid" at bounding box center [0, 0] width 0 height 0
type input "[DATE]"
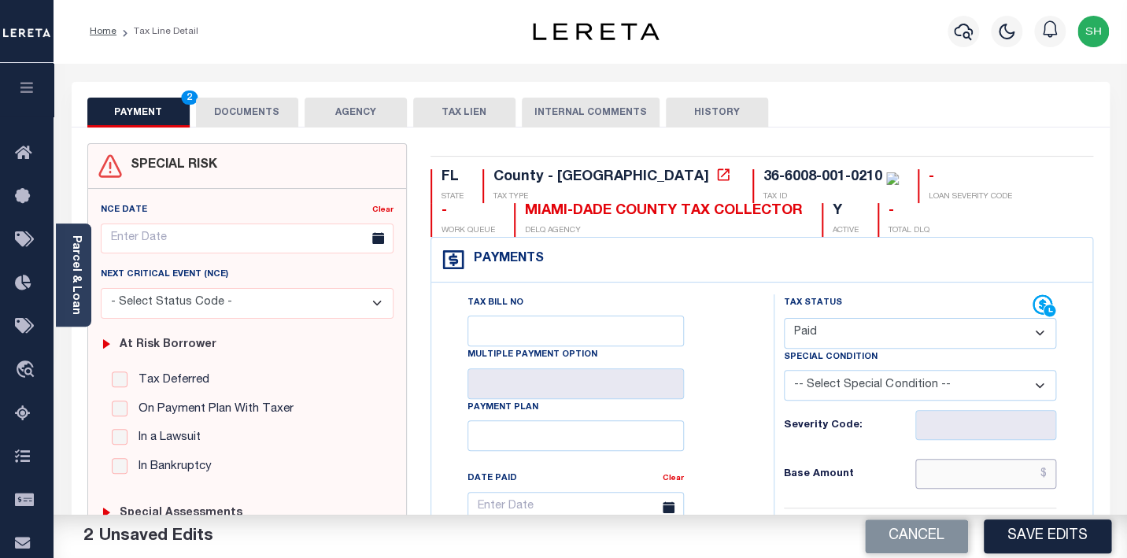
click at [1002, 472] on input "text" at bounding box center [987, 474] width 142 height 30
paste input "7,440.71"
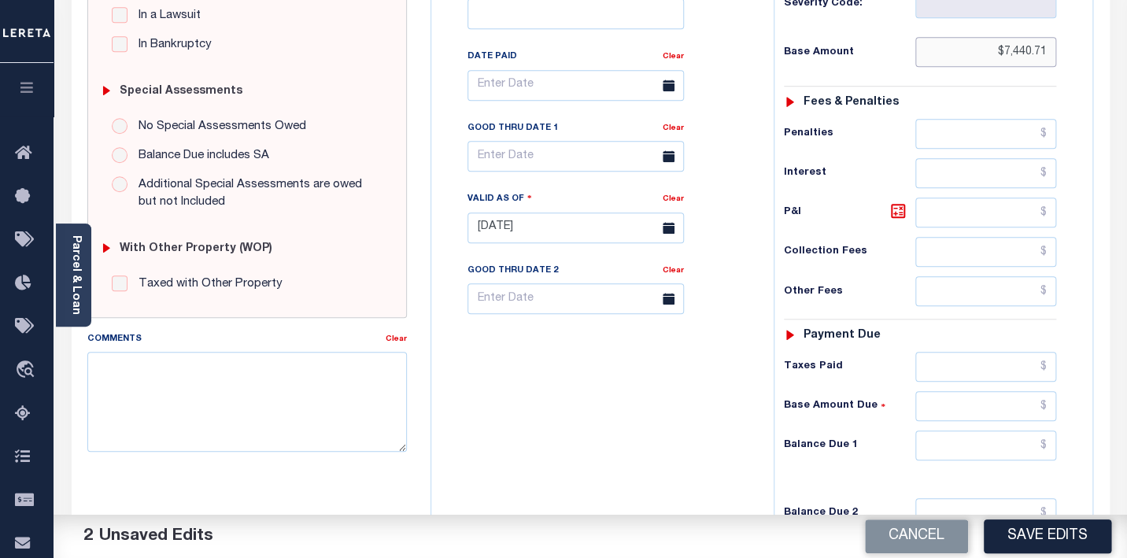
type input "$7,440.71"
click at [1020, 455] on input "text" at bounding box center [987, 446] width 142 height 30
type input "$0.00"
click at [77, 248] on link "Parcel & Loan" at bounding box center [75, 275] width 11 height 80
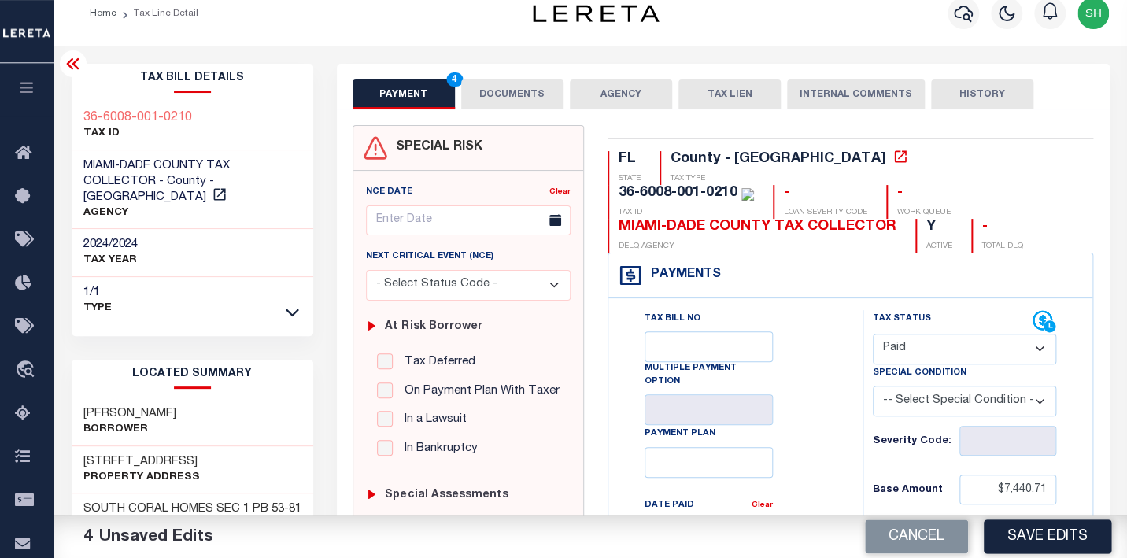
scroll to position [0, 0]
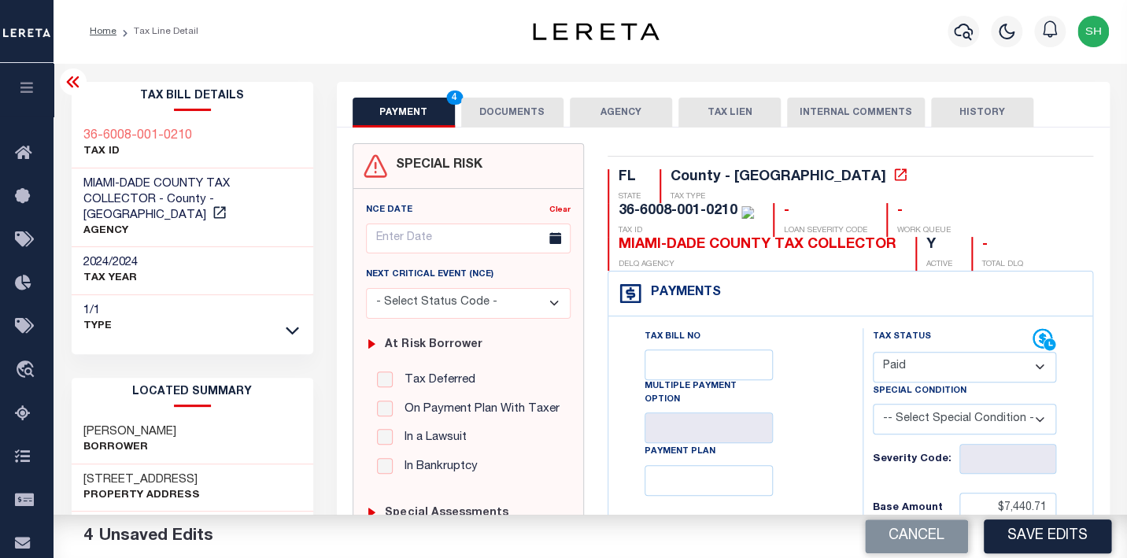
click at [76, 127] on div "36-6008-001-0210 TAX ID" at bounding box center [193, 144] width 242 height 48
click at [738, 204] on div "36-6008-001-0210" at bounding box center [678, 211] width 119 height 14
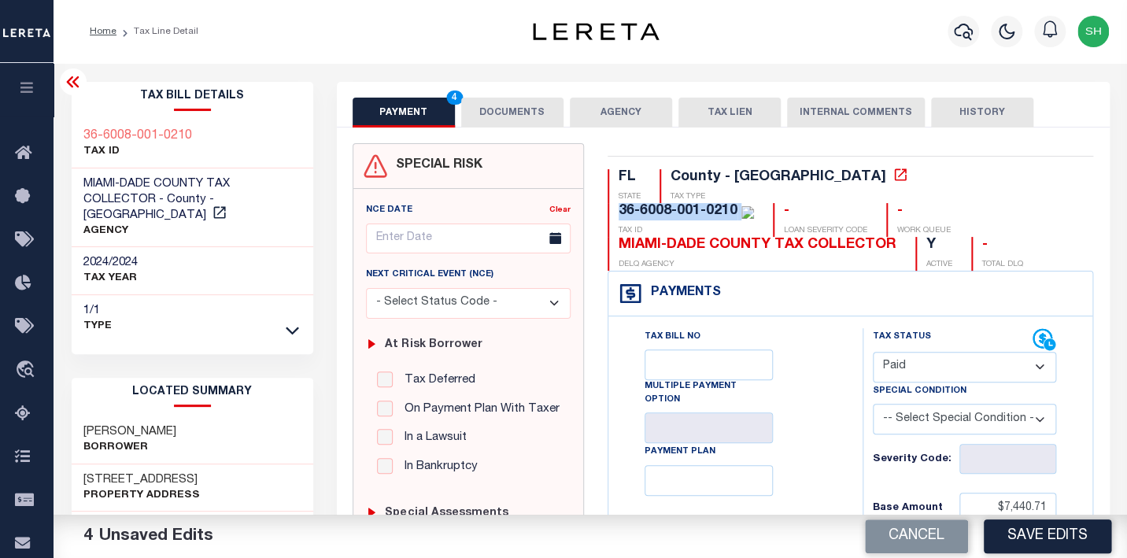
click at [738, 204] on div "36-6008-001-0210" at bounding box center [678, 211] width 119 height 14
copy div "36-6008-001-0210"
click at [494, 100] on button "DOCUMENTS" at bounding box center [512, 113] width 102 height 30
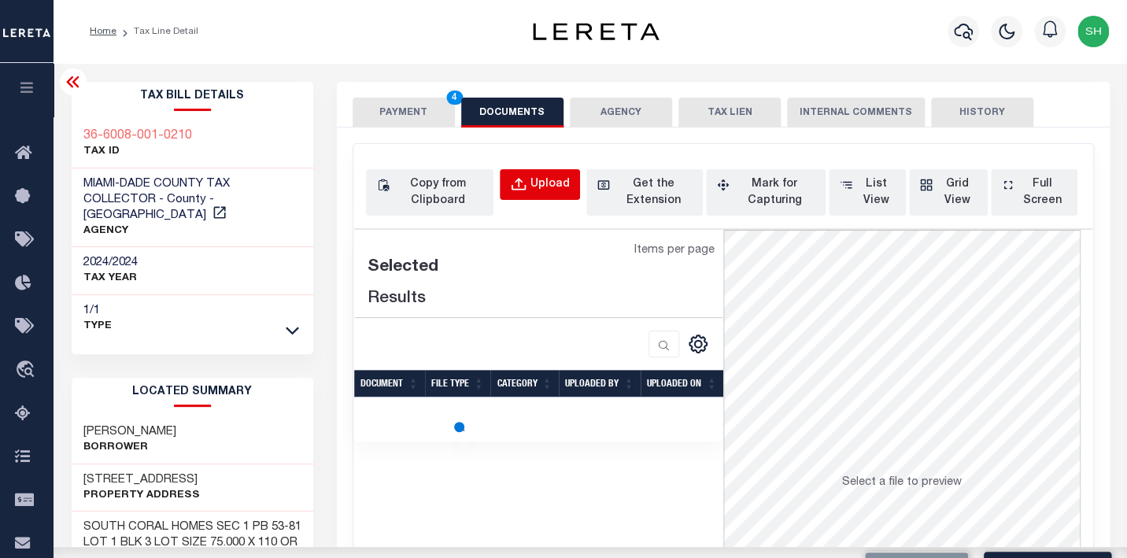
click at [564, 186] on div "Upload" at bounding box center [550, 184] width 39 height 17
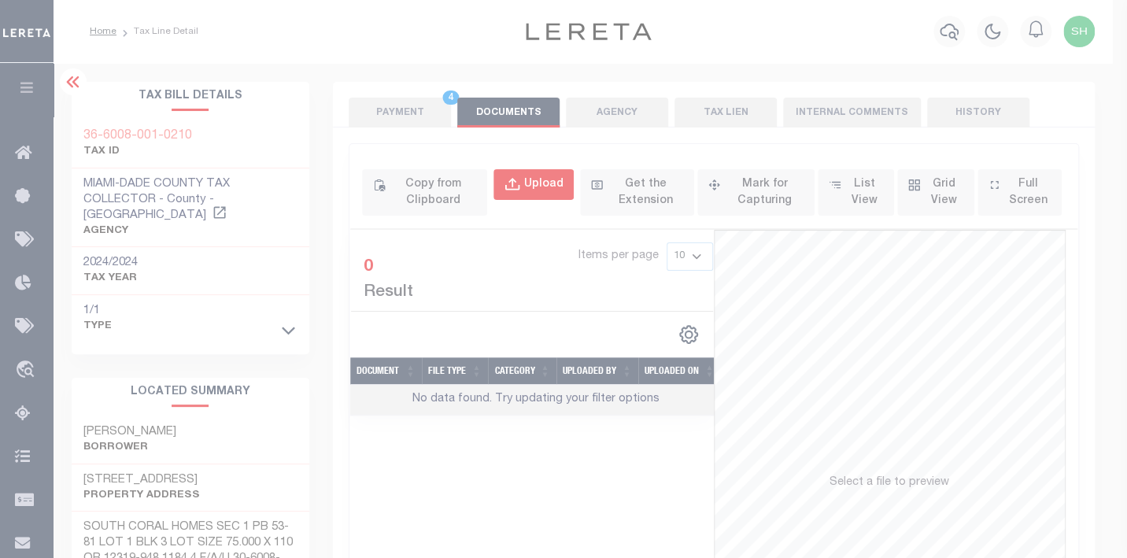
select select "POP"
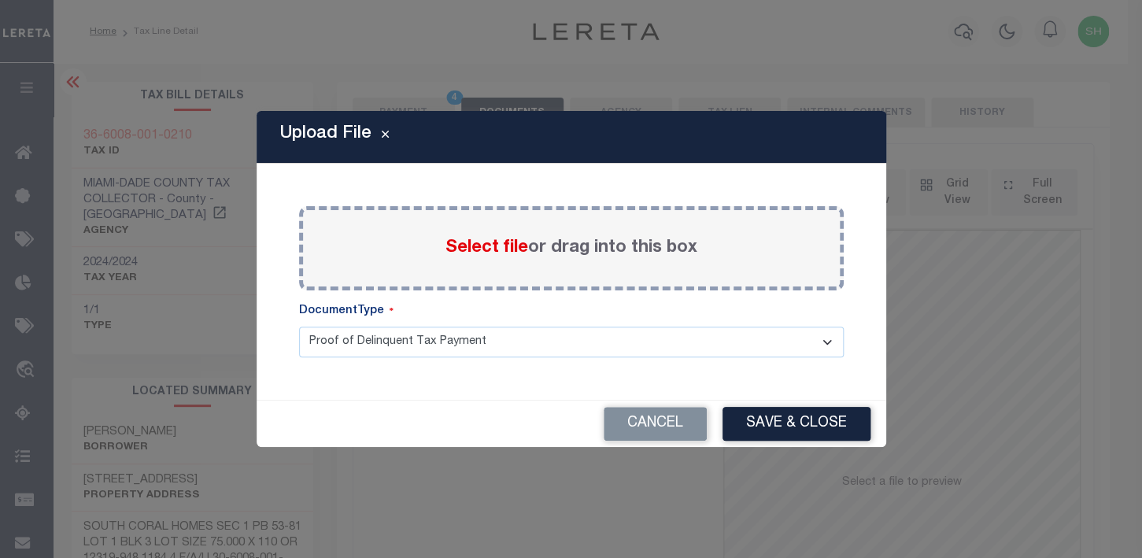
click at [472, 242] on span "Select file" at bounding box center [487, 247] width 83 height 17
click at [0, 0] on input "Select file or drag into this box" at bounding box center [0, 0] width 0 height 0
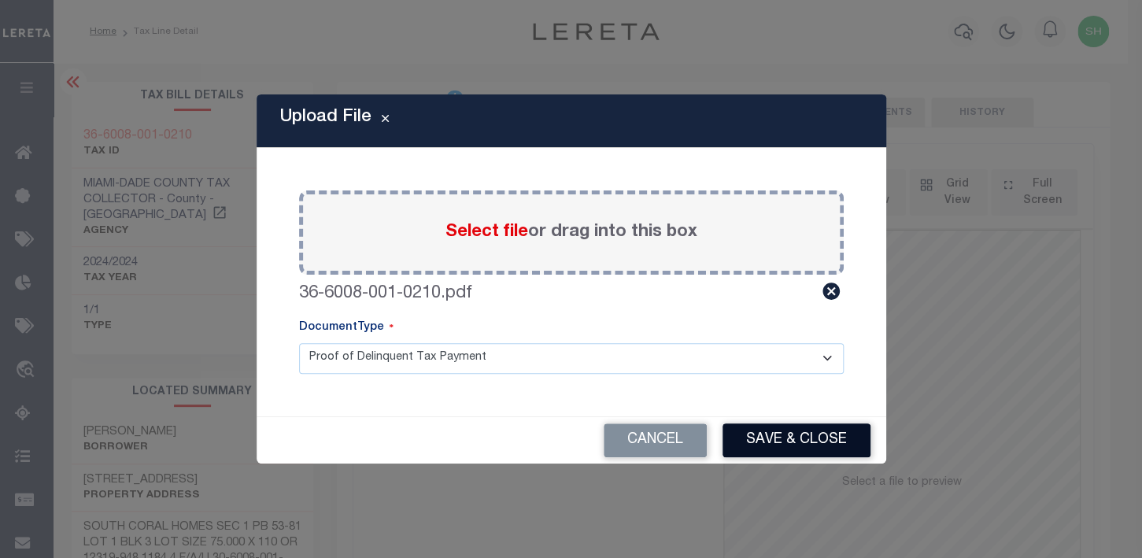
click at [779, 445] on button "Save & Close" at bounding box center [797, 441] width 148 height 34
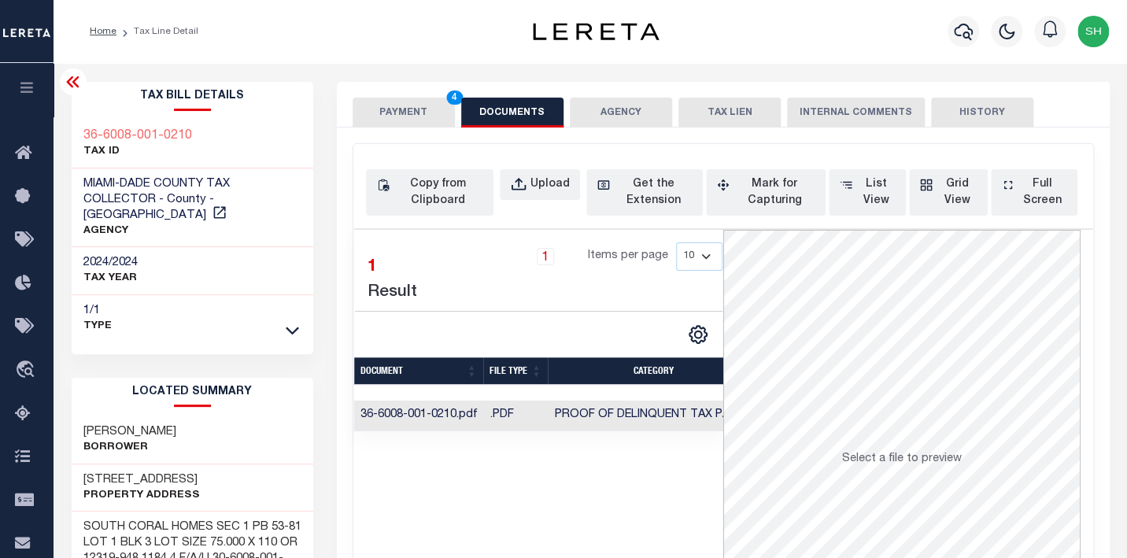
click at [387, 109] on button "PAYMENT 4" at bounding box center [404, 113] width 102 height 30
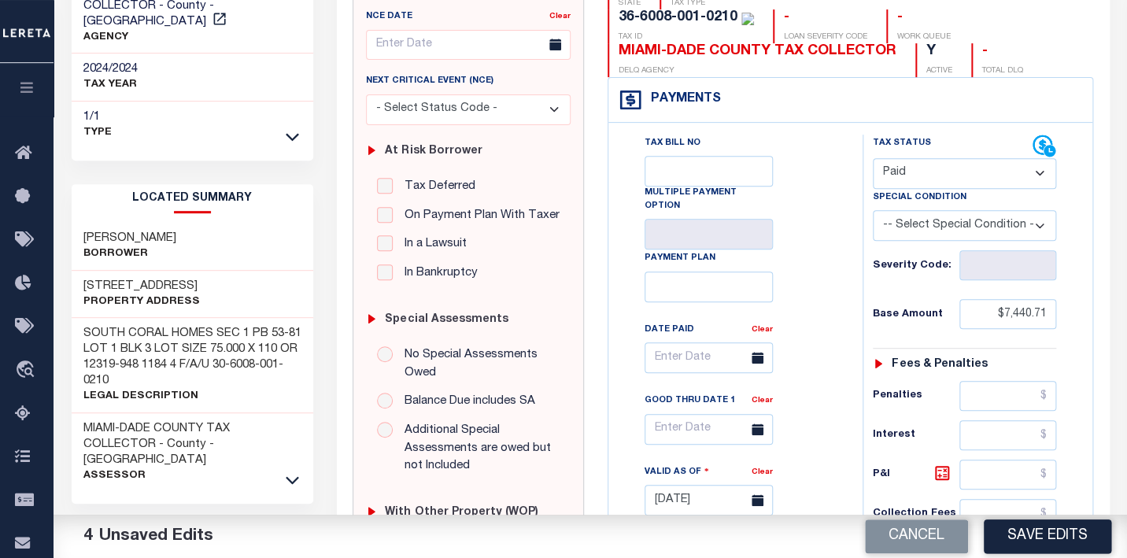
scroll to position [196, 0]
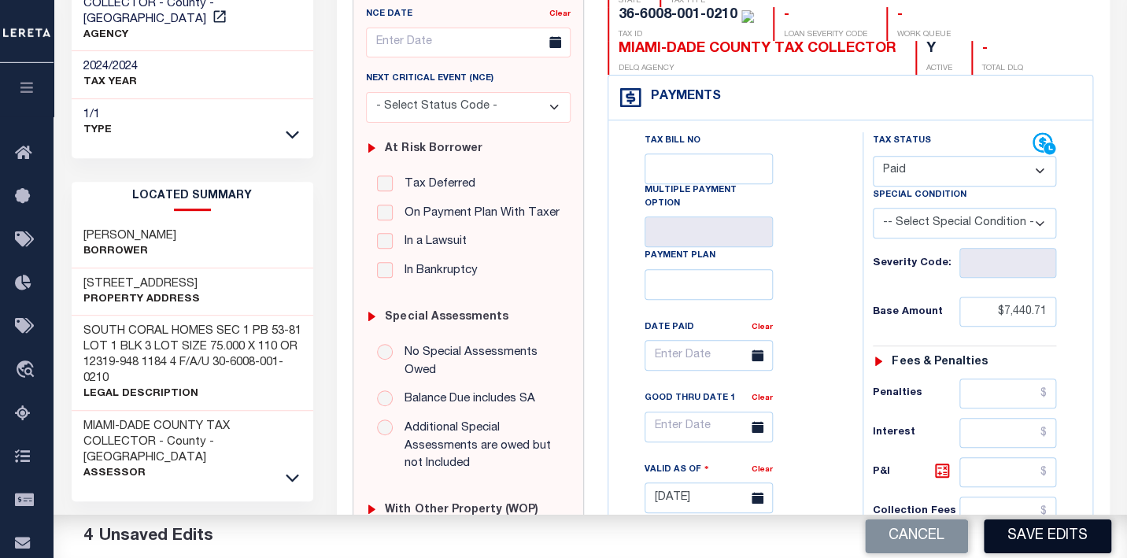
click at [1037, 539] on button "Save Edits" at bounding box center [1048, 537] width 128 height 34
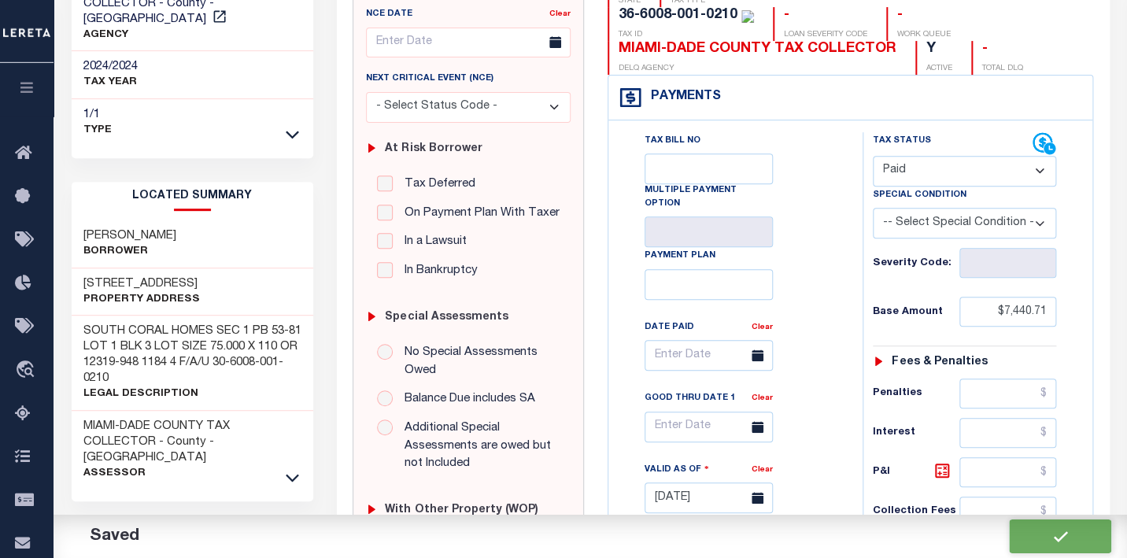
checkbox input "false"
type input "$7,440.71"
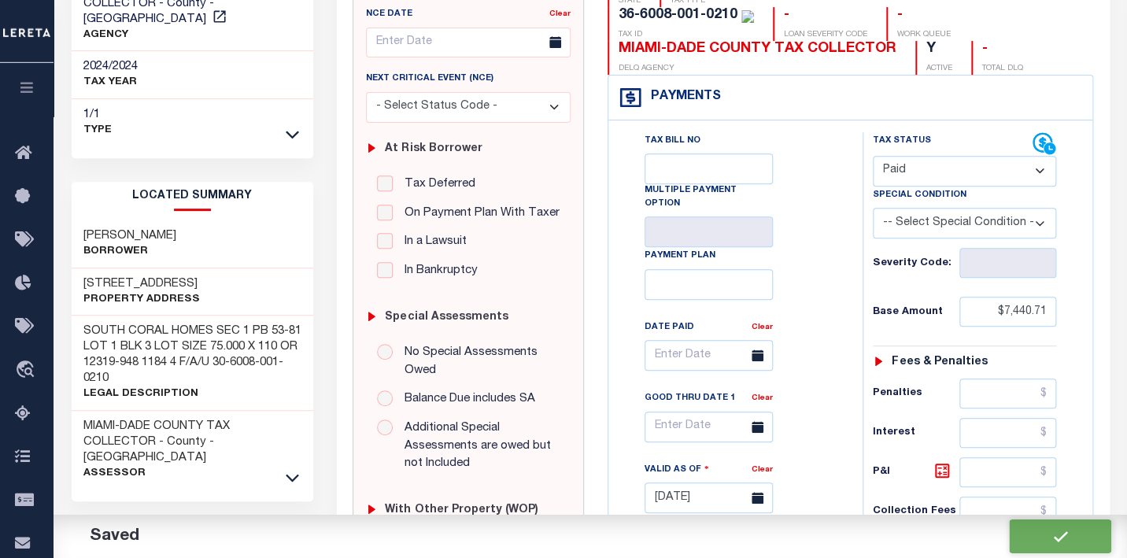
type input "$0"
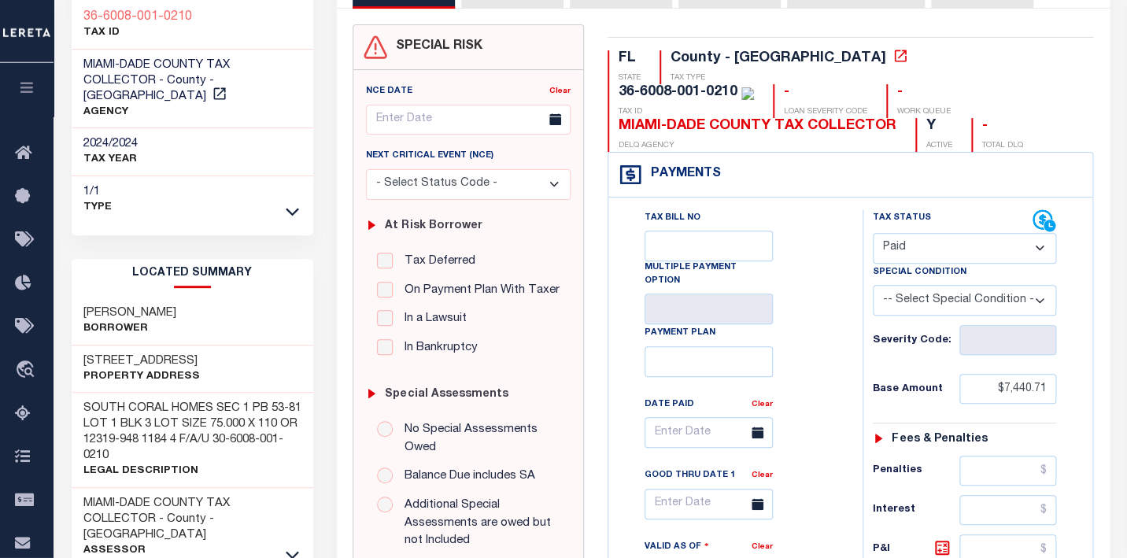
scroll to position [111, 0]
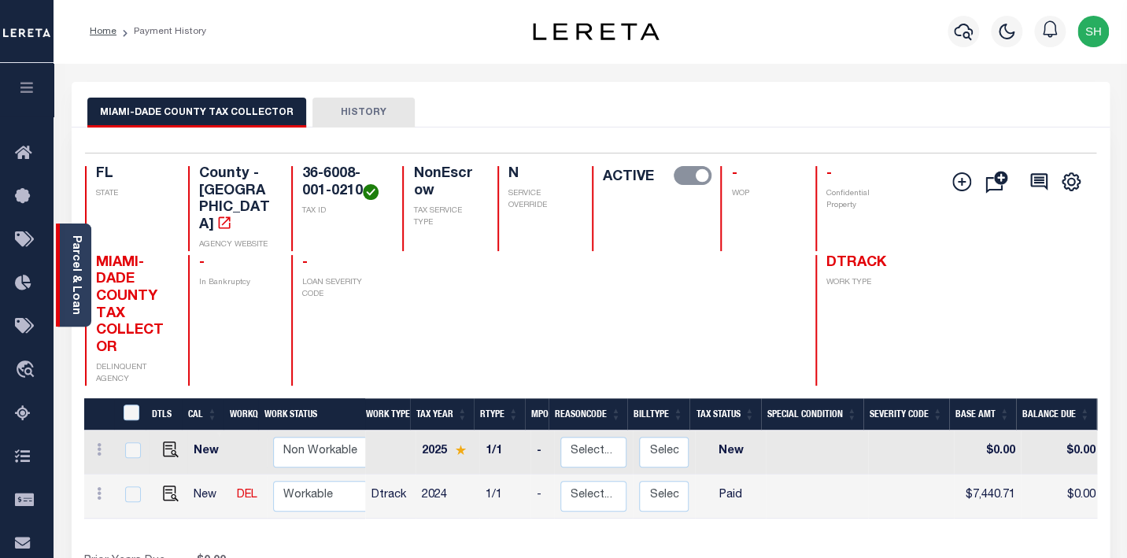
click at [76, 277] on link "Parcel & Loan" at bounding box center [75, 275] width 11 height 80
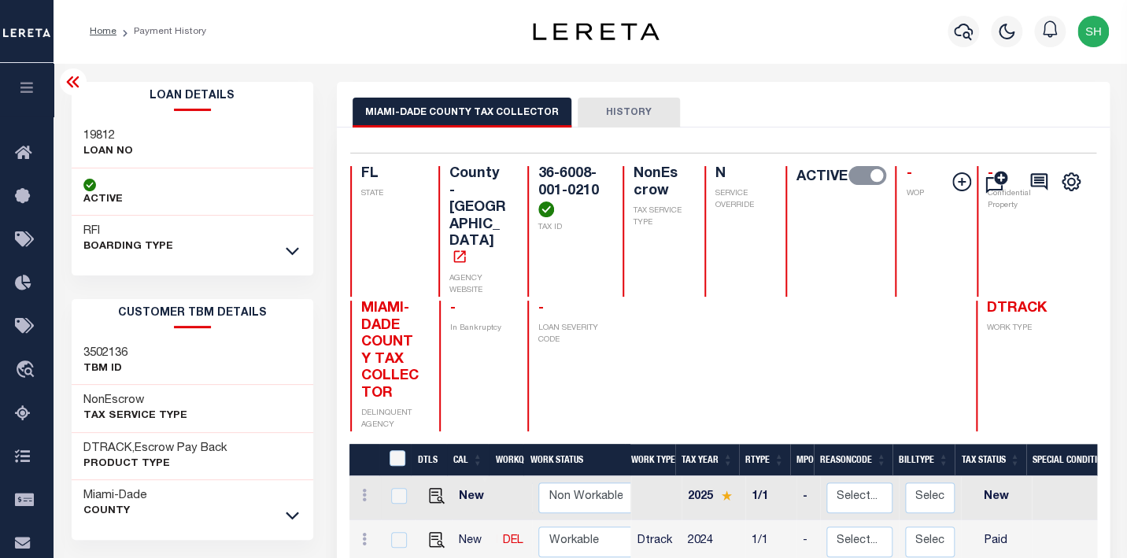
click at [91, 123] on div "19812 LOAN NO" at bounding box center [193, 144] width 242 height 48
copy h3 "19812"
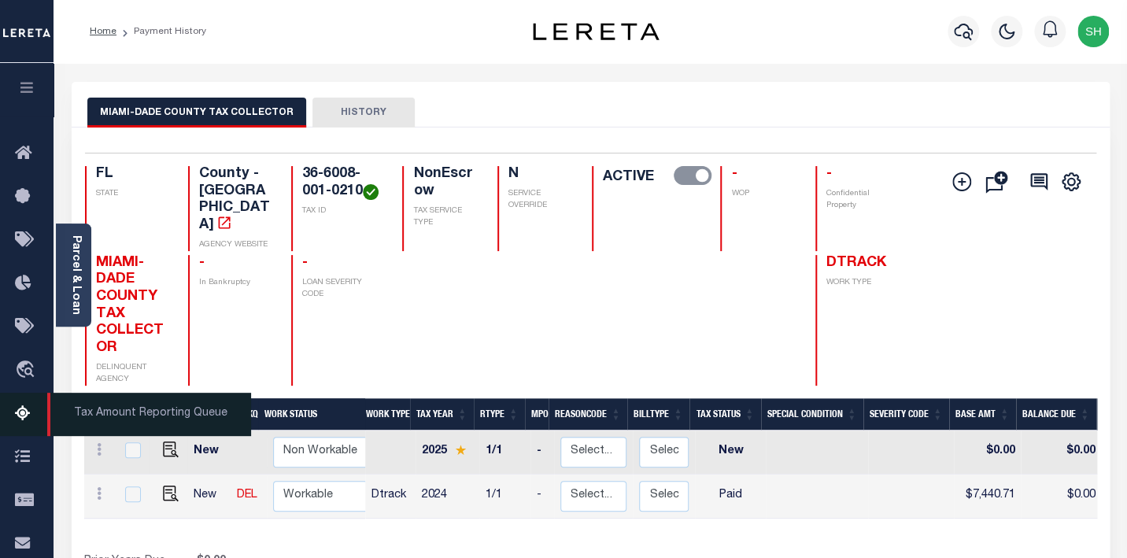
click at [129, 424] on span "Tax Amount Reporting Queue" at bounding box center [149, 414] width 204 height 43
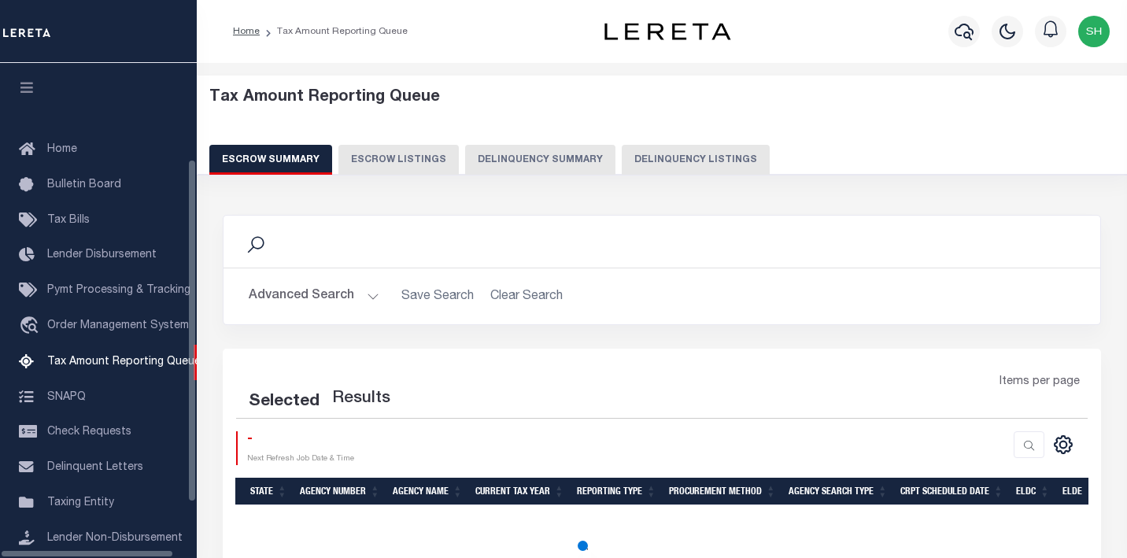
click at [712, 165] on button "Delinquency Listings" at bounding box center [696, 160] width 148 height 30
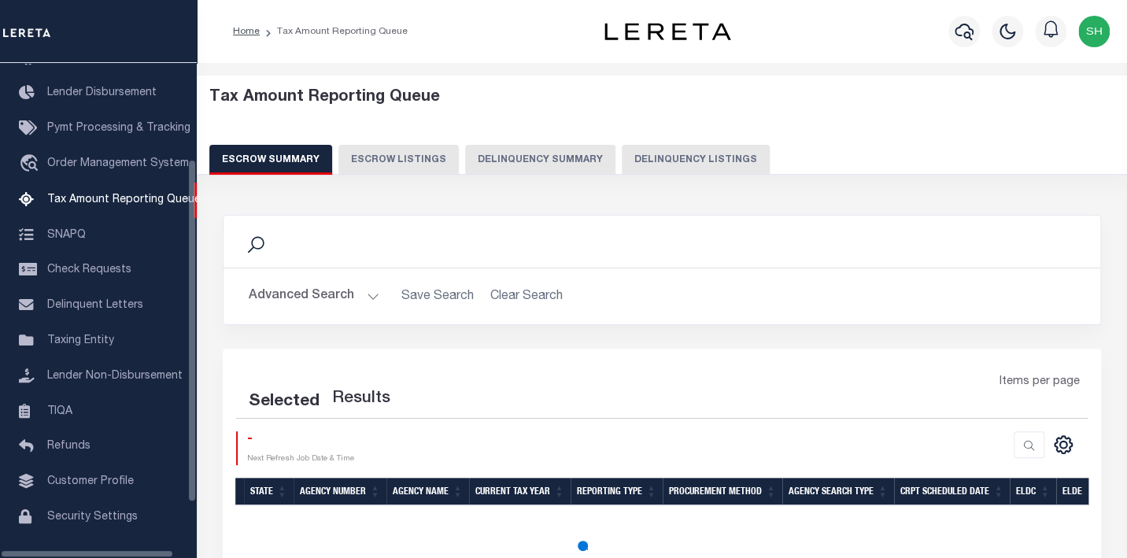
select select "100"
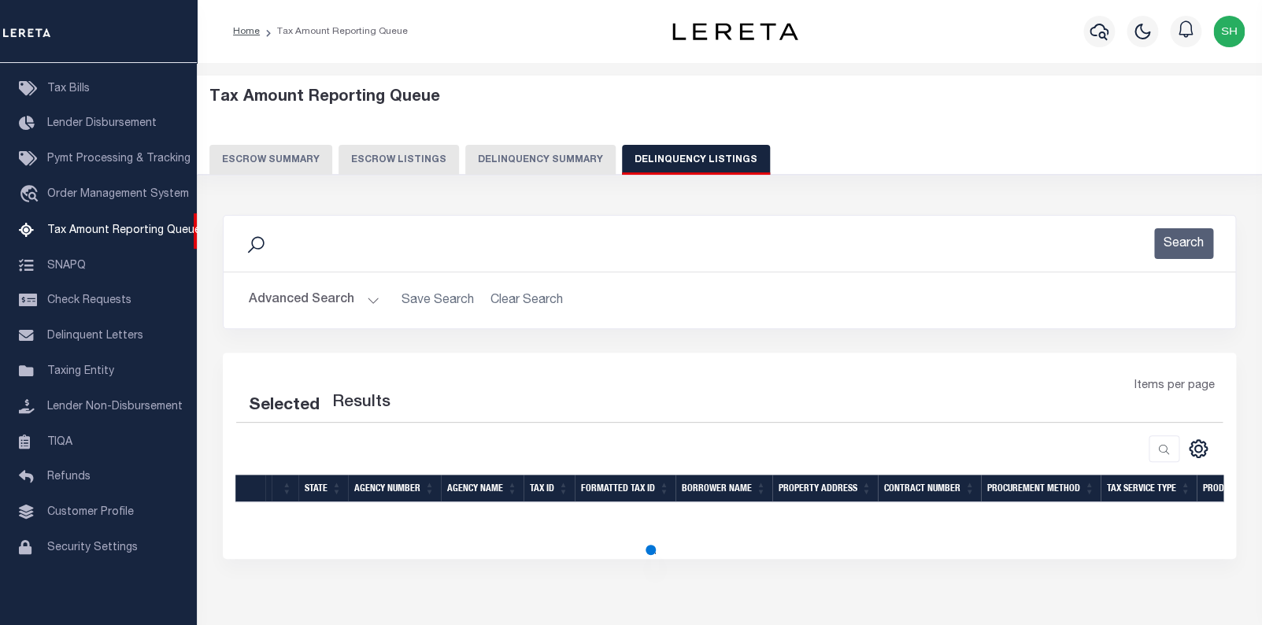
select select "100"
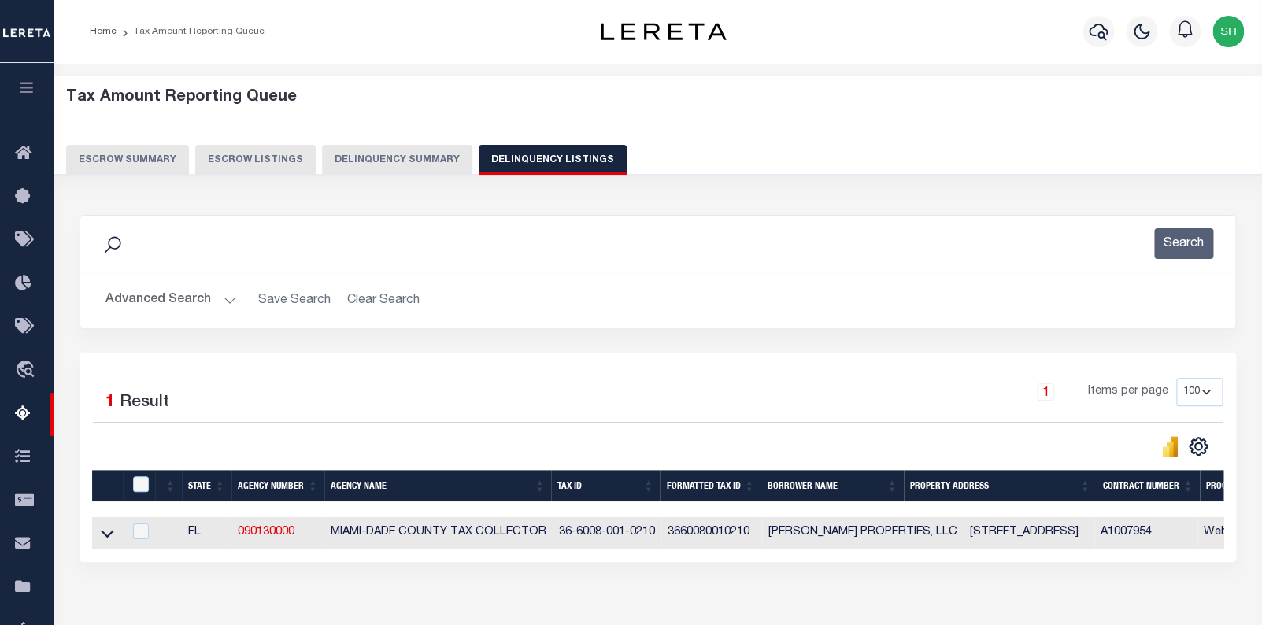
click at [145, 306] on button "Advanced Search" at bounding box center [170, 300] width 131 height 31
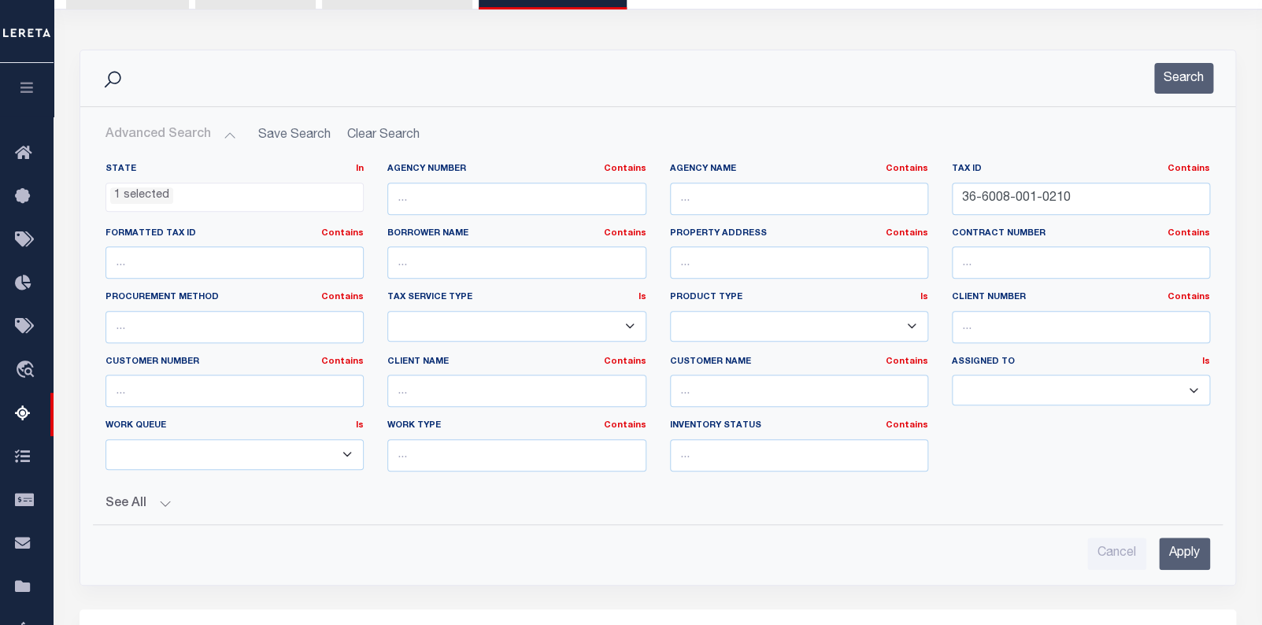
scroll to position [152, 0]
drag, startPoint x: 1090, startPoint y: 196, endPoint x: 605, endPoint y: 174, distance: 484.7
click at [952, 183] on input "36-6008-001-0210" at bounding box center [1081, 199] width 258 height 32
paste input "62100115"
type input "62100115"
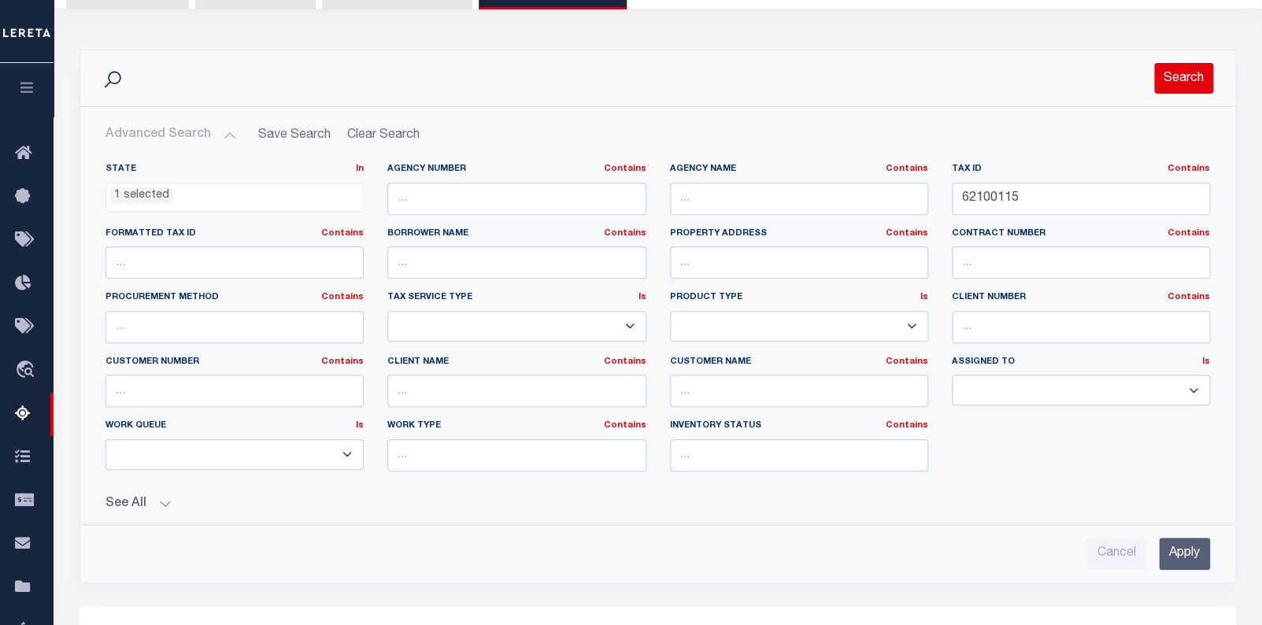
click at [1127, 76] on button "Search" at bounding box center [1183, 78] width 59 height 31
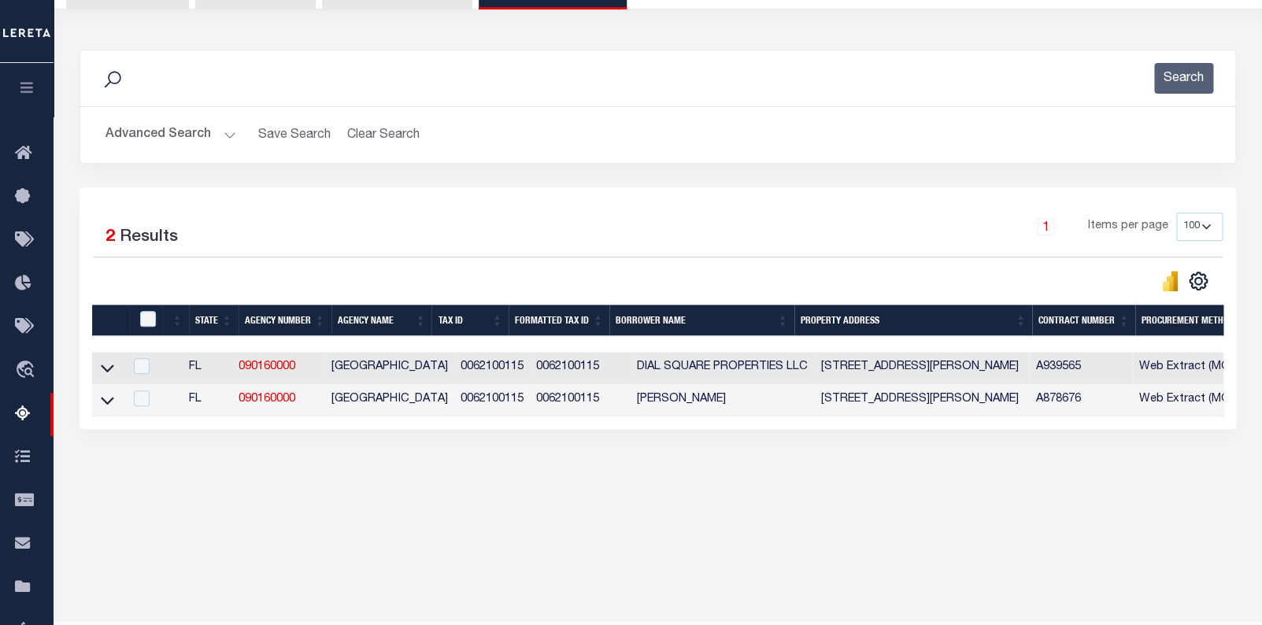
click at [617, 216] on div "1 Items per page 10 25 50 100 500" at bounding box center [802, 233] width 842 height 41
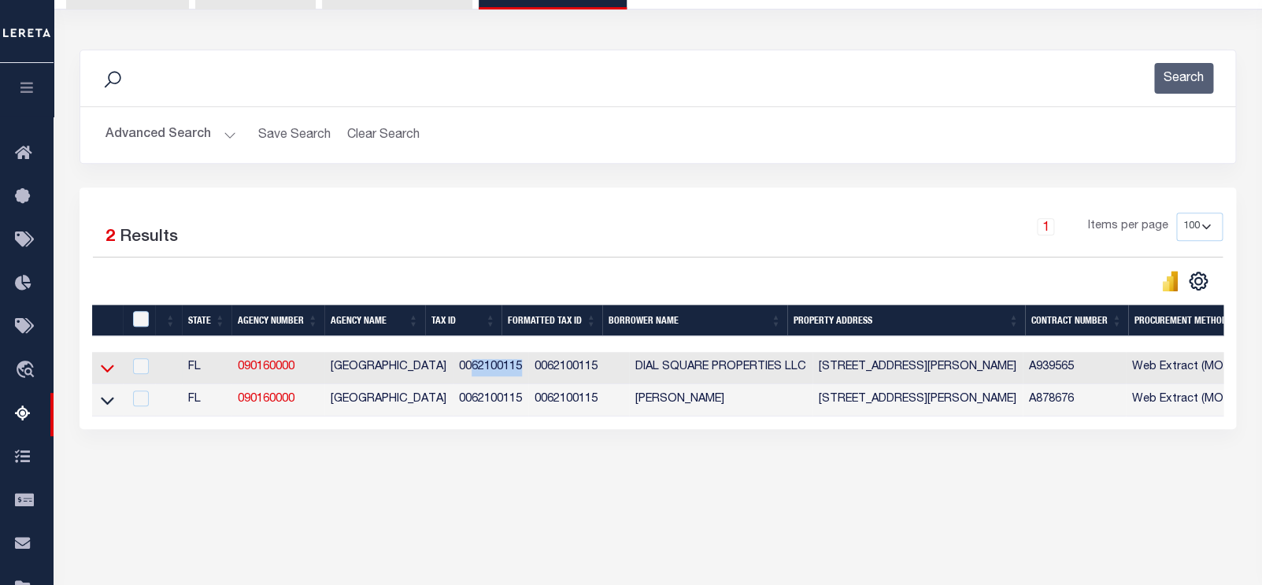
click at [109, 372] on icon at bounding box center [107, 368] width 13 height 17
